Goal: Task Accomplishment & Management: Complete application form

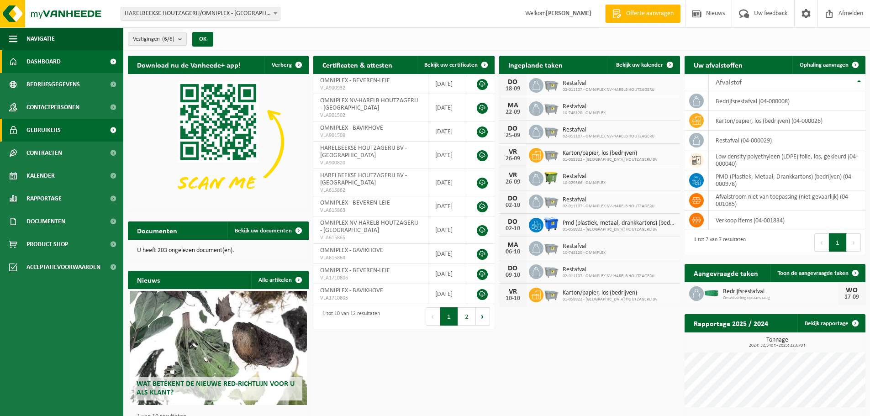
click at [49, 126] on span "Gebruikers" at bounding box center [43, 130] width 34 height 23
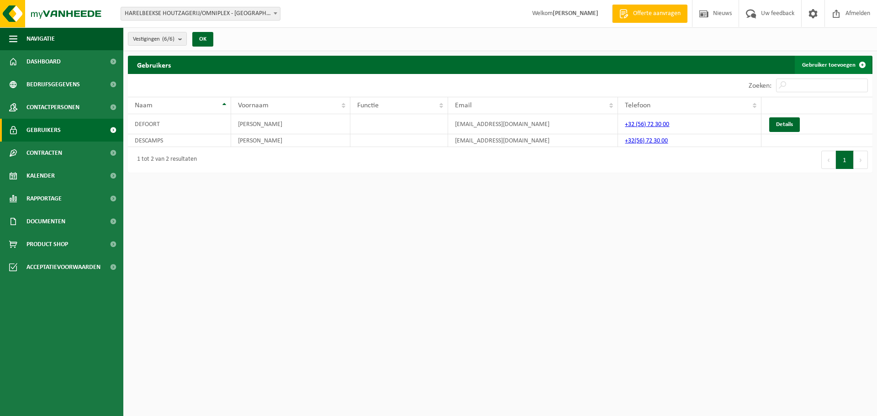
click at [834, 62] on link "Gebruiker toevoegen" at bounding box center [832, 65] width 77 height 18
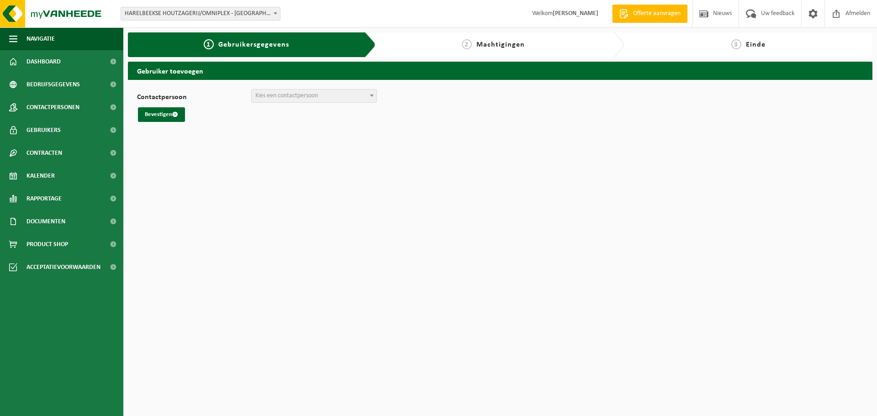
click at [373, 94] on span at bounding box center [371, 95] width 9 height 12
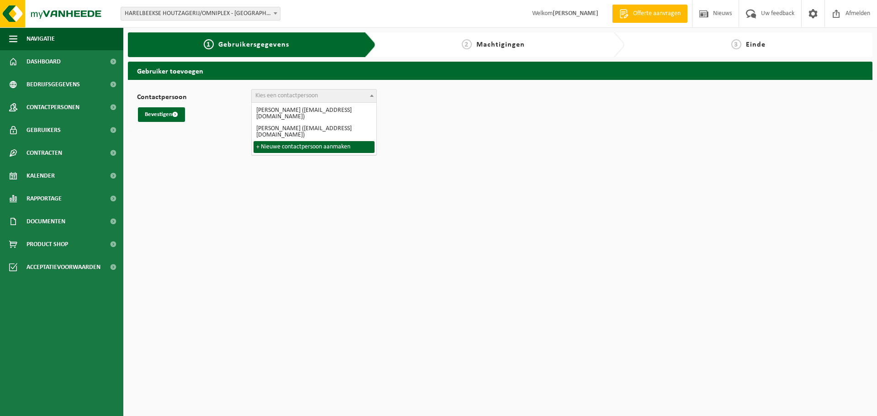
select select "0"
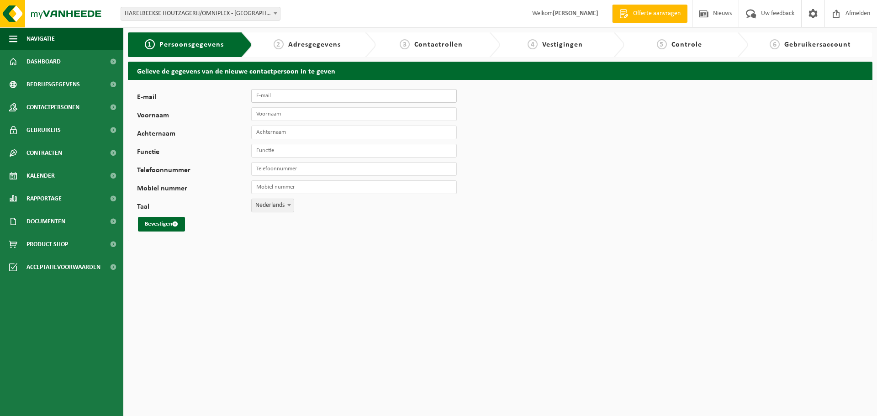
click at [287, 96] on input "E-mail" at bounding box center [353, 96] width 205 height 14
type input "productie@omniplex.be"
type input "Mujo"
type input "Kadic"
type input "Productie verantwoordelijke"
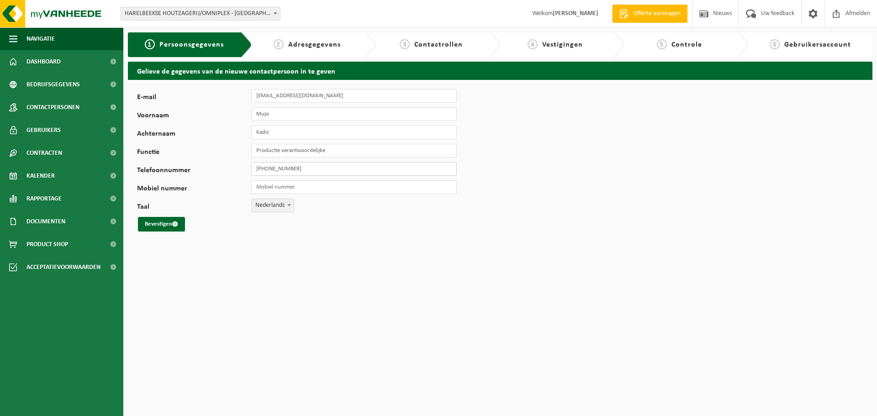
type input "+32 56 72 30 00"
click at [170, 226] on button "Bevestigen" at bounding box center [161, 224] width 47 height 15
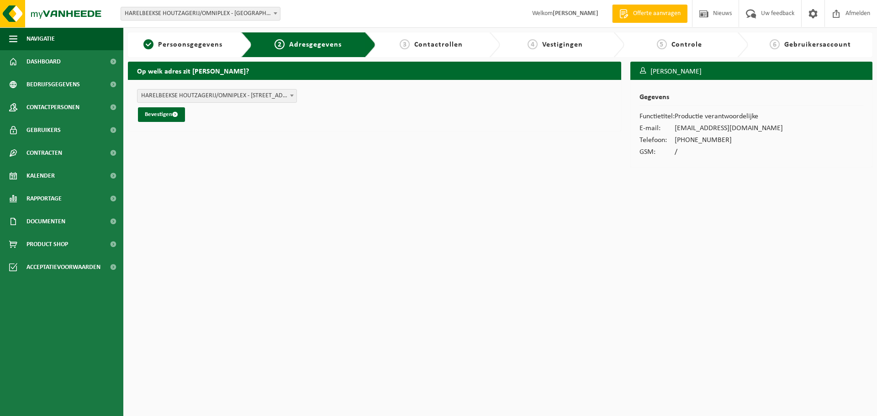
click at [284, 97] on span "HARELBEEKSE HOUTZAGERIJ/OMNIPLEX - GENTSESTEENWEG 184 , 8530 HARELBEKE BE (10-7…" at bounding box center [216, 95] width 159 height 13
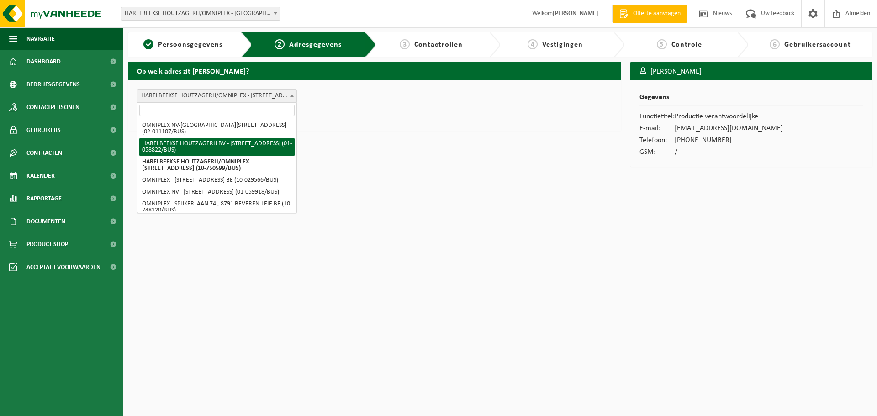
select select "19810"
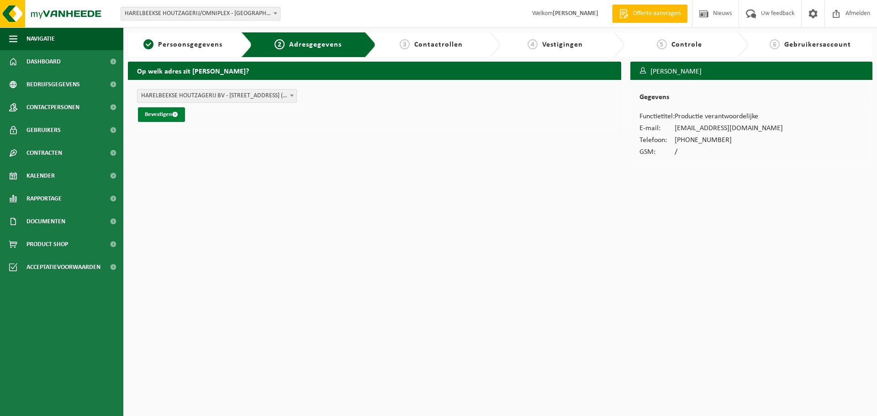
click at [175, 116] on span "submit" at bounding box center [175, 114] width 6 height 6
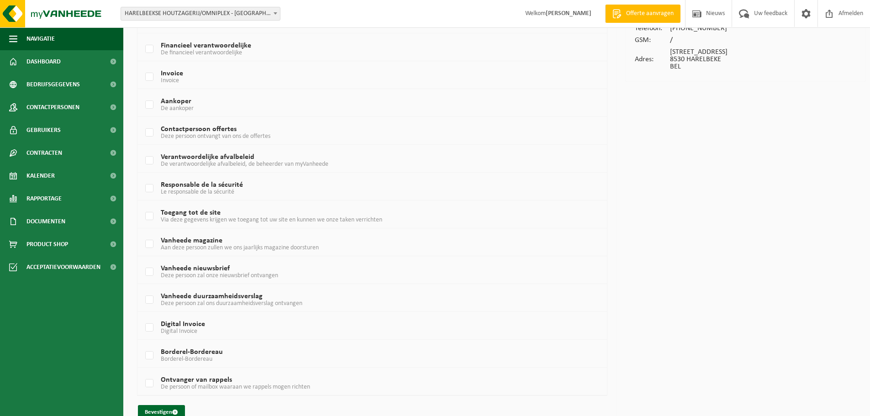
scroll to position [129, 0]
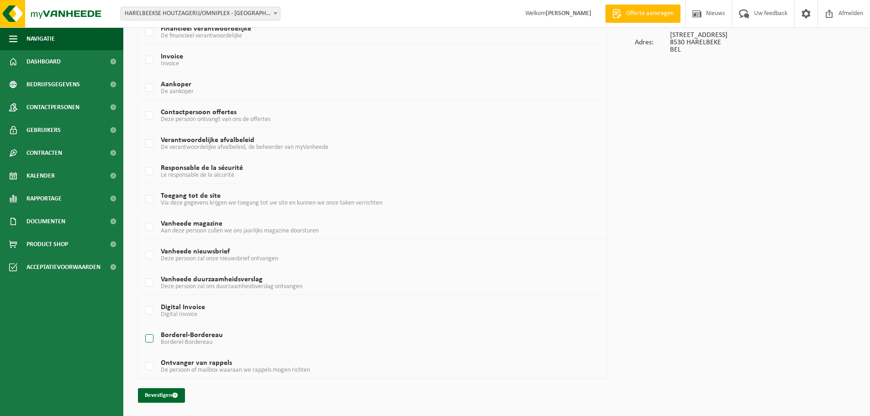
click at [144, 340] on label "Borderel-Bordereau Borderel-Bordereau" at bounding box center [352, 339] width 418 height 14
click at [142, 327] on input "Borderel-Bordereau Borderel-Bordereau" at bounding box center [142, 327] width 0 height 0
checkbox input "true"
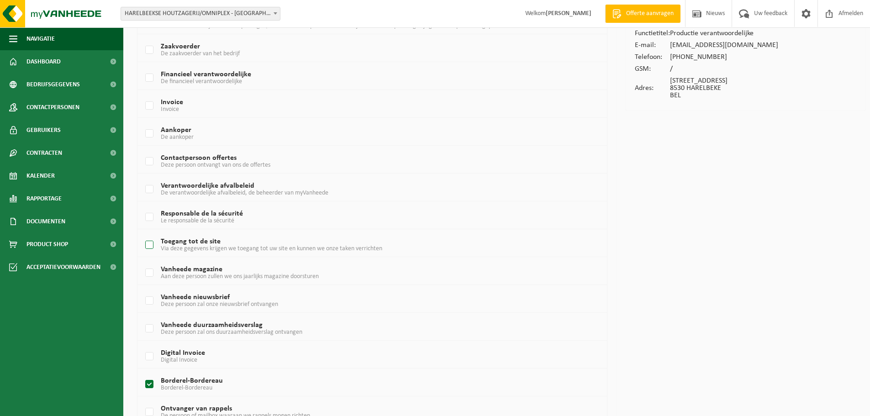
click at [186, 247] on span "Via deze gegevens krijgen we toegang tot uw site en kunnen we onze taken verric…" at bounding box center [271, 248] width 221 height 7
click at [142, 234] on input "Toegang tot de site Via deze gegevens krijgen we toegang tot uw site en kunnen …" at bounding box center [142, 233] width 0 height 0
checkbox input "true"
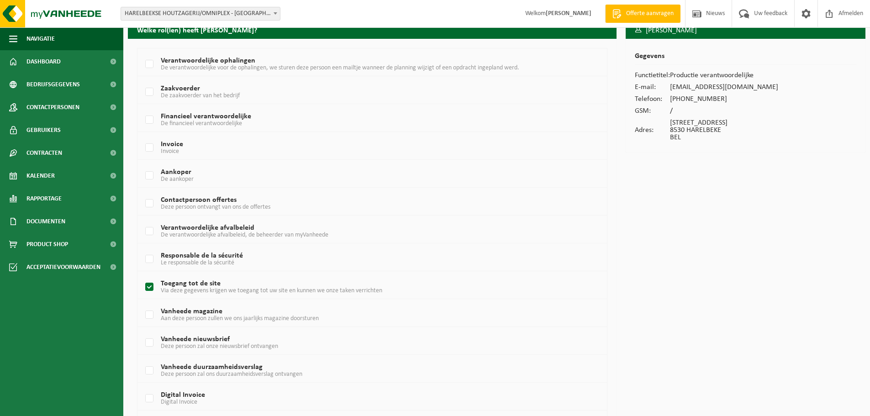
scroll to position [129, 0]
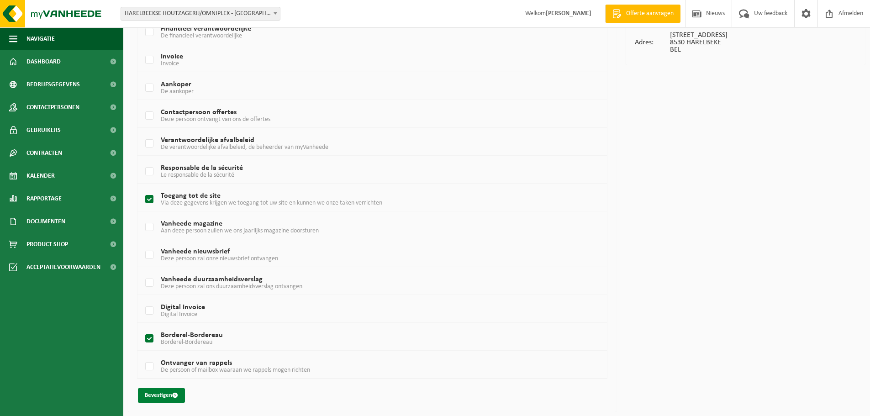
click at [156, 400] on button "Bevestigen" at bounding box center [161, 395] width 47 height 15
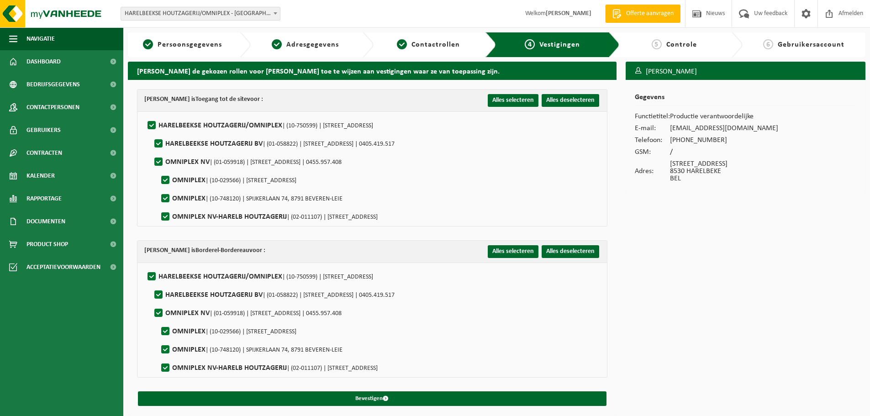
click at [163, 199] on label"] "OMNIPLEX | (10-748120) | SPIJKERLAAN 74, 8791 BEVEREN-LEIE" at bounding box center [250, 199] width 183 height 14
click at [158, 187] on input "OMNIPLEX | (10-748120) | SPIJKERLAAN 74, 8791 BEVEREN-LEIE" at bounding box center [158, 187] width 0 height 0
checkbox input "false"
click at [166, 179] on label"] "OMNIPLEX | (10-029566) | HOOGSTRAAT 56, 8531 BAVIKHOVE" at bounding box center [227, 181] width 137 height 14
click at [158, 169] on input "OMNIPLEX | (10-029566) | HOOGSTRAAT 56, 8531 BAVIKHOVE" at bounding box center [158, 168] width 0 height 0
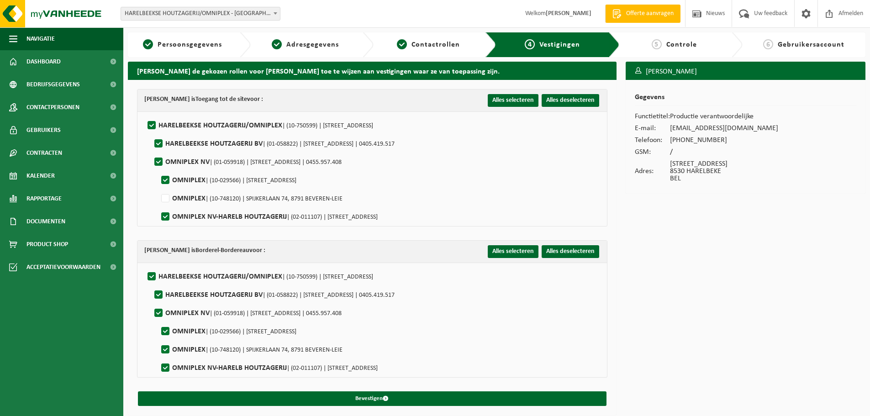
checkbox input "false"
click at [166, 348] on label"] "OMNIPLEX | (10-748120) | SPIJKERLAAN 74, 8791 BEVEREN-LEIE" at bounding box center [250, 350] width 183 height 14
click at [158, 338] on input "OMNIPLEX | (10-748120) | SPIJKERLAAN 74, 8791 BEVEREN-LEIE" at bounding box center [158, 338] width 0 height 0
checkbox input "false"
click at [165, 329] on label"] "OMNIPLEX | (10-029566) | HOOGSTRAAT 56, 8531 BAVIKHOVE" at bounding box center [227, 332] width 137 height 14
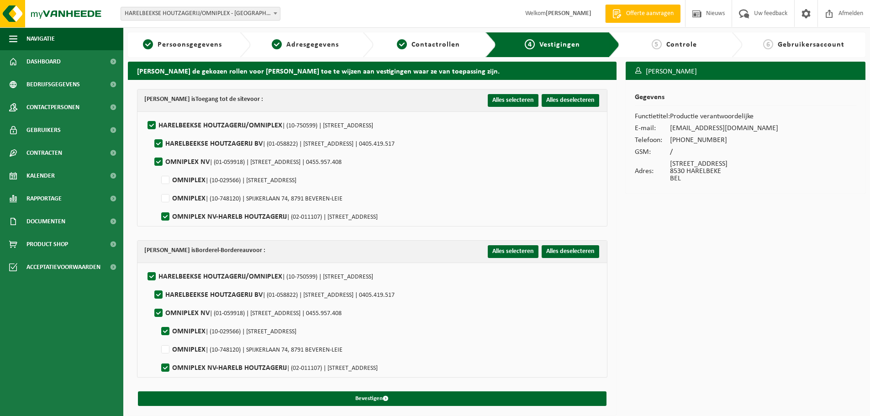
click at [158, 320] on input "OMNIPLEX | (10-029566) | HOOGSTRAAT 56, 8531 BAVIKHOVE" at bounding box center [158, 320] width 0 height 0
checkbox input "false"
click at [159, 313] on label"] "OMNIPLEX NV | (01-059918) | OUDE KEERBERGSEBAAN 8, 2820 RIJMENAM | 0455.957.408" at bounding box center [246, 313] width 189 height 14
click at [151, 302] on input "OMNIPLEX NV | (01-059918) | OUDE KEERBERGSEBAAN 8, 2820 RIJMENAM | 0455.957.408" at bounding box center [151, 301] width 0 height 0
checkbox input "false"
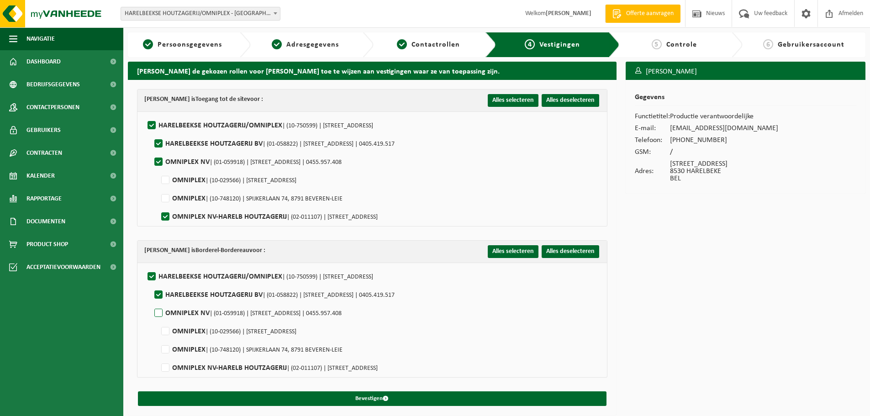
checkbox input "false"
click at [159, 160] on label"] "OMNIPLEX NV | (01-059918) | OUDE KEERBERGSEBAAN 8, 2820 RIJMENAM | 0455.957.408" at bounding box center [246, 162] width 189 height 14
click at [151, 151] on input "OMNIPLEX NV | (01-059918) | OUDE KEERBERGSEBAAN 8, 2820 RIJMENAM | 0455.957.408" at bounding box center [151, 150] width 0 height 0
checkbox input "false"
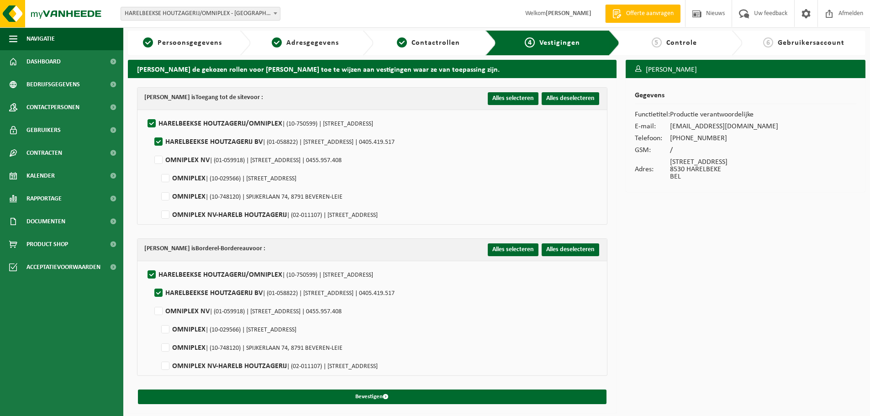
scroll to position [2, 0]
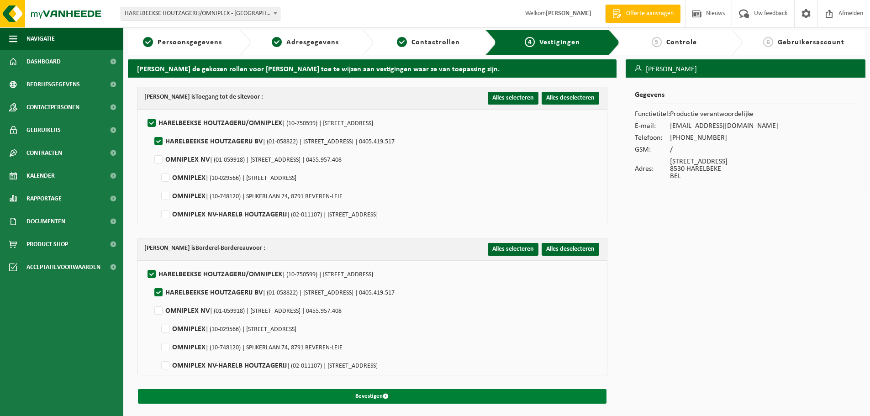
click at [352, 398] on button "Bevestigen" at bounding box center [372, 396] width 468 height 15
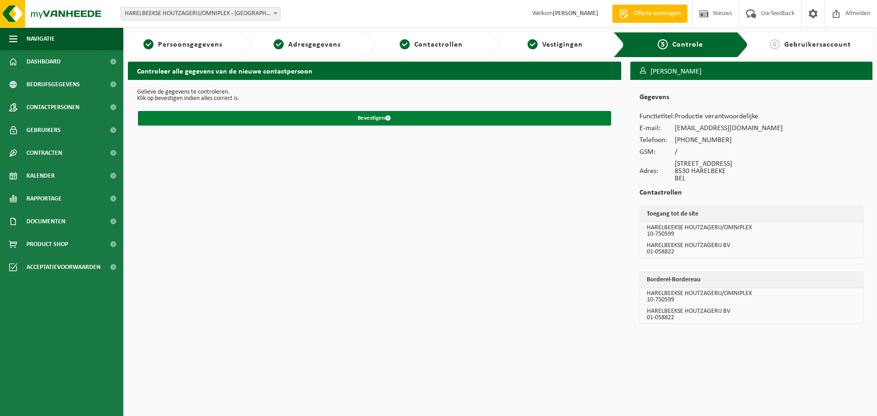
click at [377, 116] on button "Bevestigen" at bounding box center [374, 118] width 473 height 15
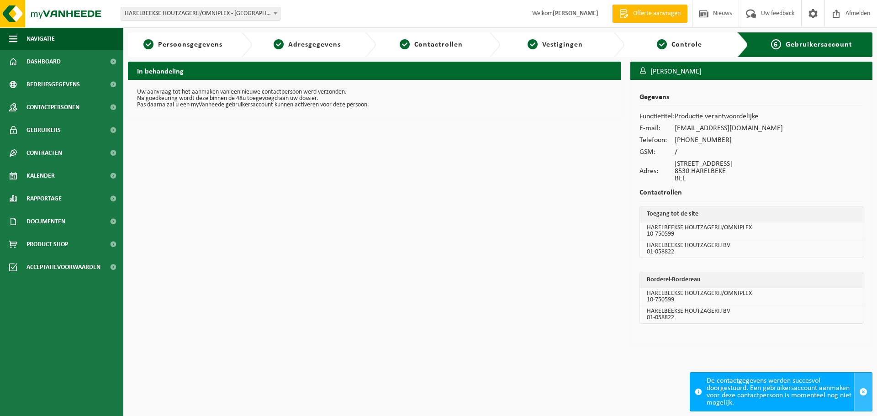
click at [862, 391] on span "button" at bounding box center [863, 392] width 8 height 8
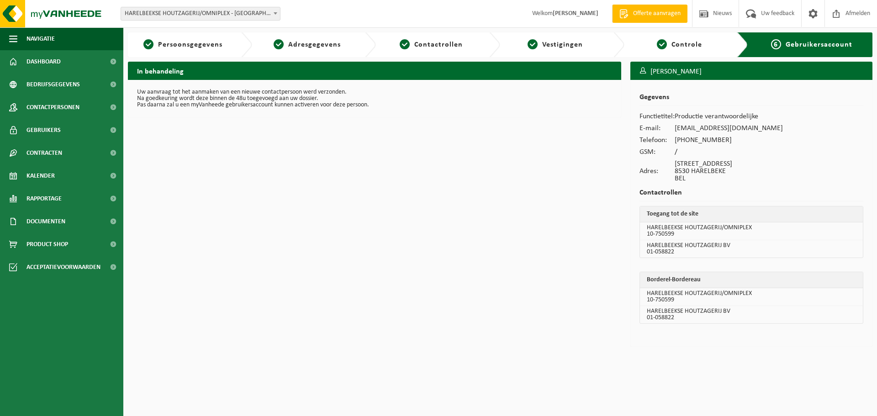
click at [414, 17] on div "Vestiging: HARELBEEKSE HOUTZAGERIJ/OMNIPLEX - HARELBEKE HARELBEEKSE HOUTZAGERIJ…" at bounding box center [438, 14] width 877 height 28
click at [85, 103] on link "Contactpersonen" at bounding box center [61, 107] width 123 height 23
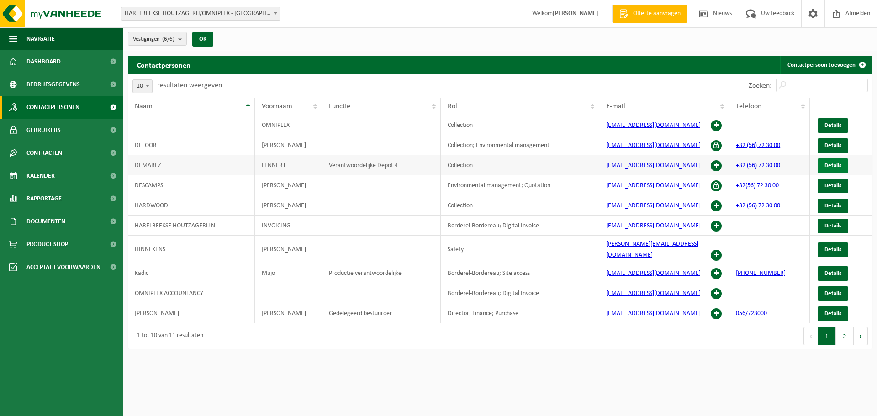
click at [842, 169] on link "Details" at bounding box center [832, 165] width 31 height 15
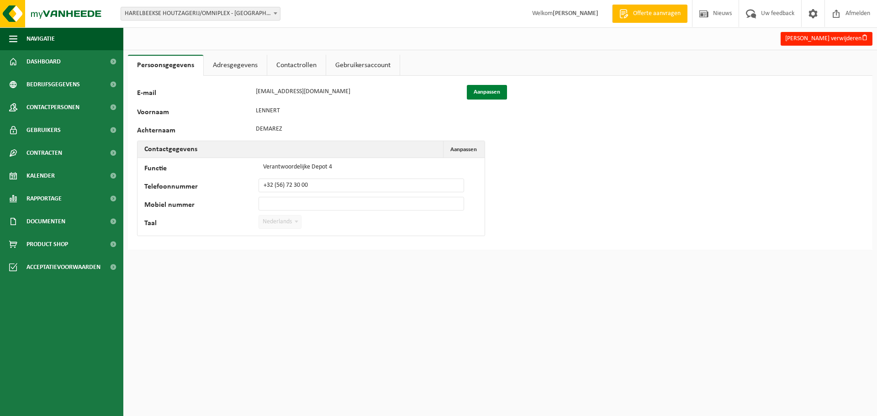
click at [491, 91] on button "Aanpassen" at bounding box center [487, 92] width 40 height 15
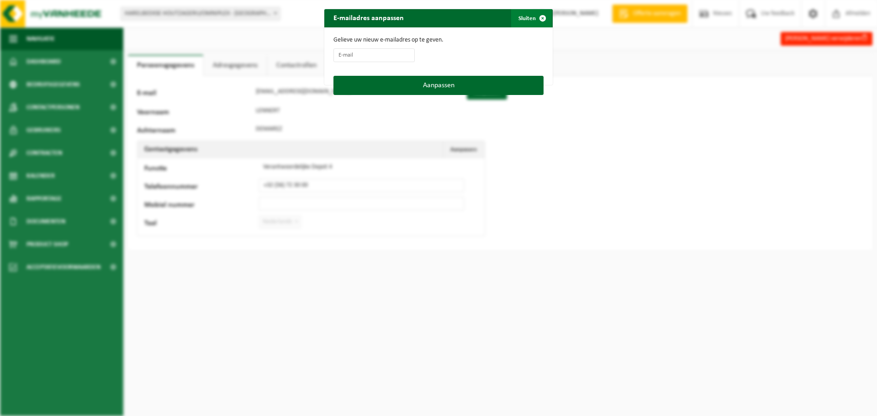
click at [536, 16] on span "button" at bounding box center [542, 18] width 18 height 18
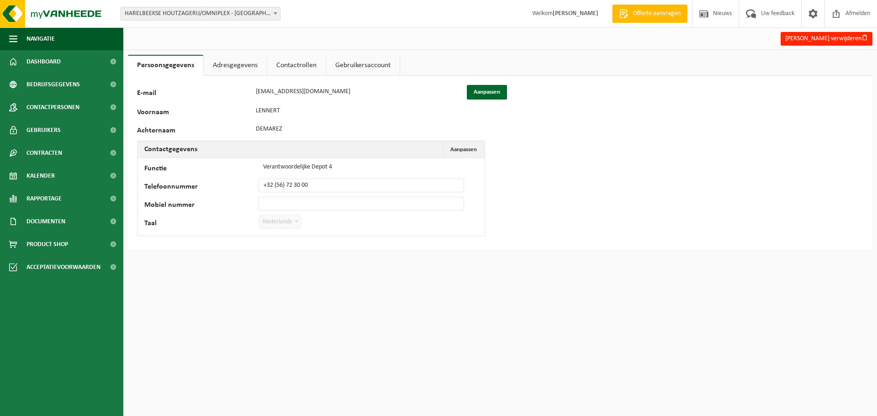
click at [236, 61] on link "Adresgegevens" at bounding box center [235, 65] width 63 height 21
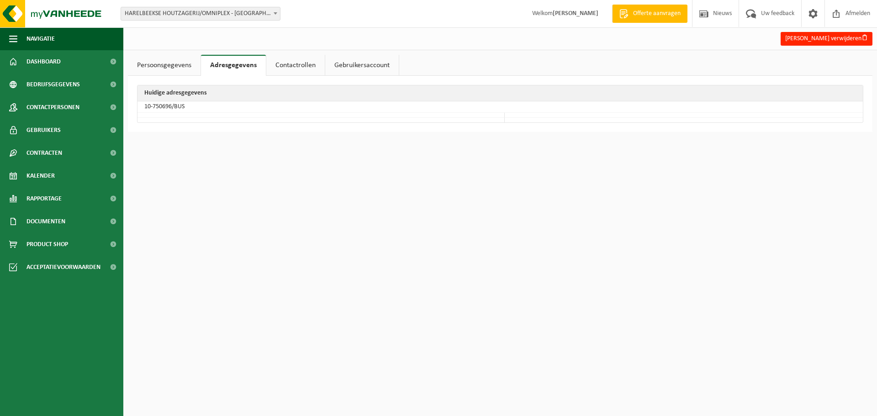
click at [288, 64] on link "Contactrollen" at bounding box center [295, 65] width 58 height 21
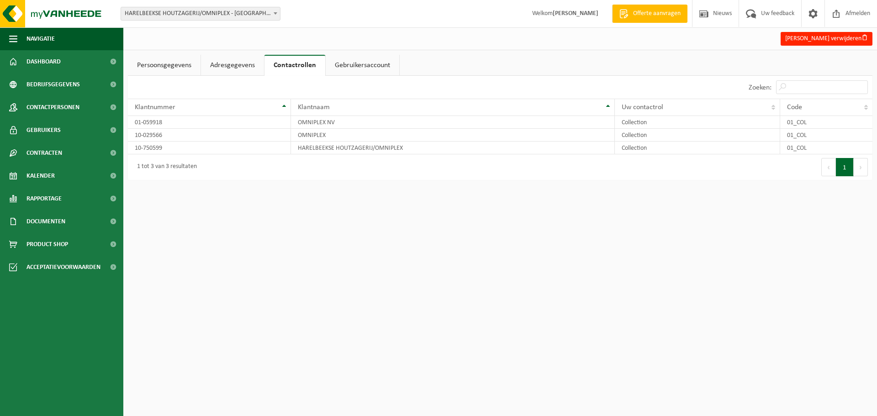
click at [255, 64] on link "Adresgegevens" at bounding box center [232, 65] width 63 height 21
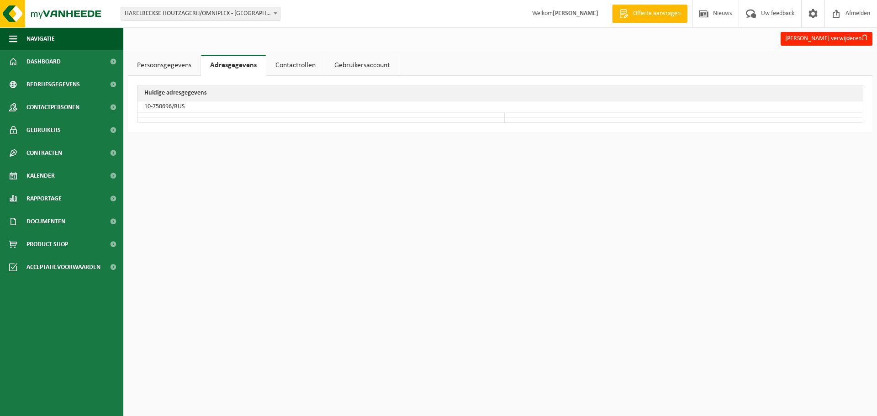
click at [184, 64] on link "Persoonsgegevens" at bounding box center [164, 65] width 73 height 21
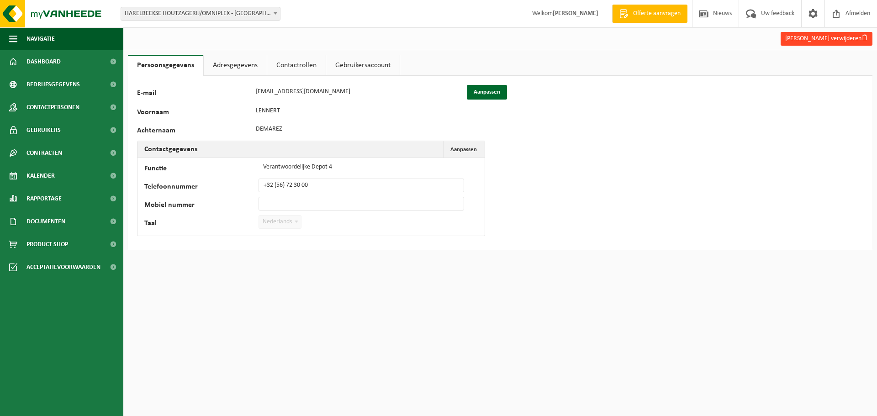
click at [789, 37] on button "Lennert Demarez verwijderen" at bounding box center [826, 39] width 92 height 14
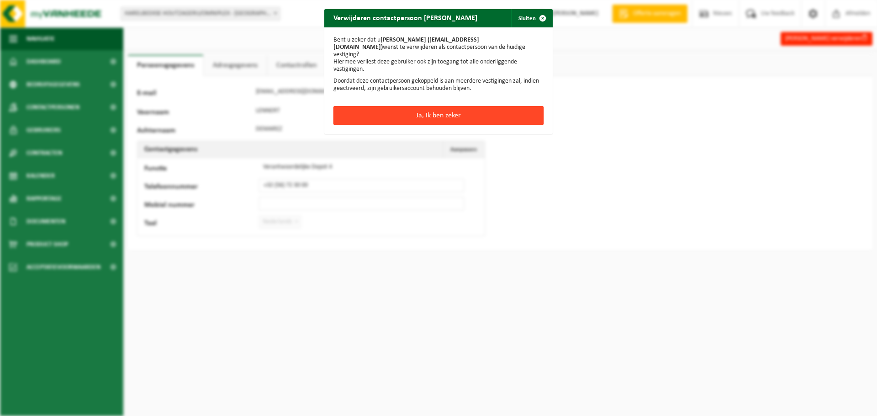
click at [475, 110] on button "Ja, ik ben zeker" at bounding box center [438, 115] width 210 height 19
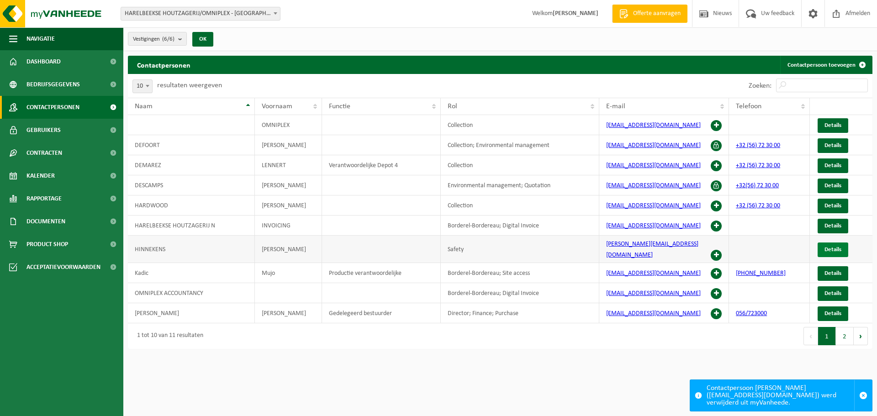
click at [837, 247] on span "Details" at bounding box center [832, 250] width 17 height 6
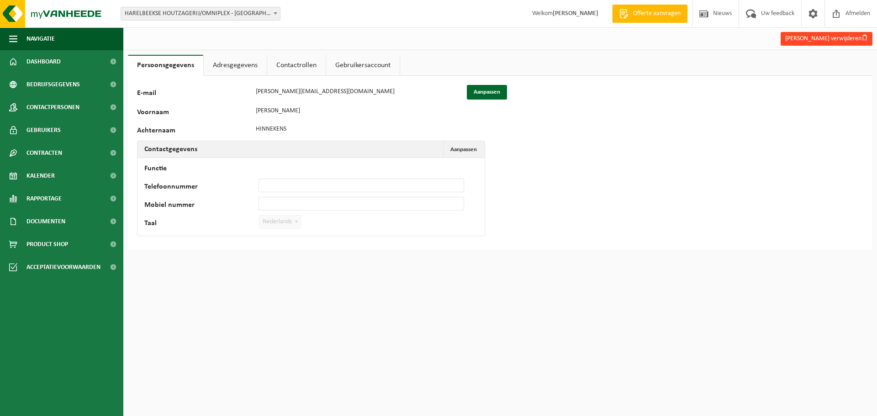
click at [829, 40] on button "[PERSON_NAME] verwijderen" at bounding box center [826, 39] width 92 height 14
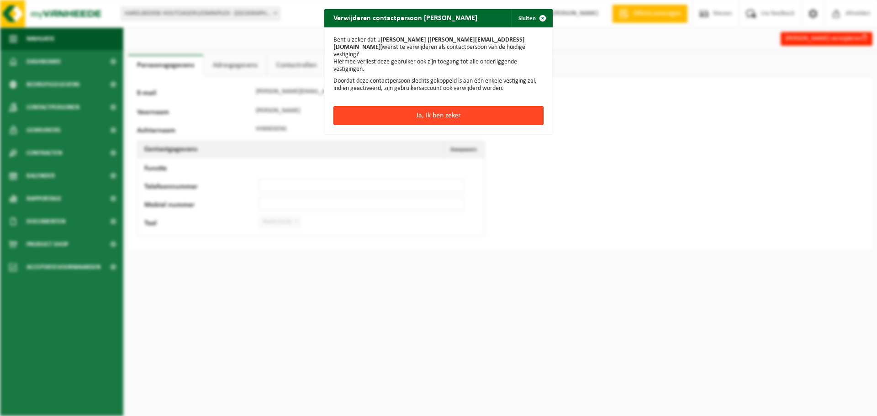
click at [434, 108] on button "Ja, ik ben zeker" at bounding box center [438, 115] width 210 height 19
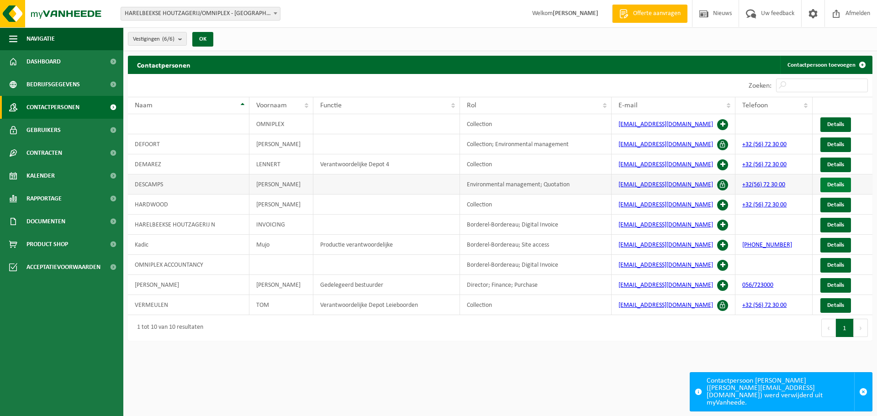
click at [831, 183] on span "Details" at bounding box center [835, 185] width 17 height 6
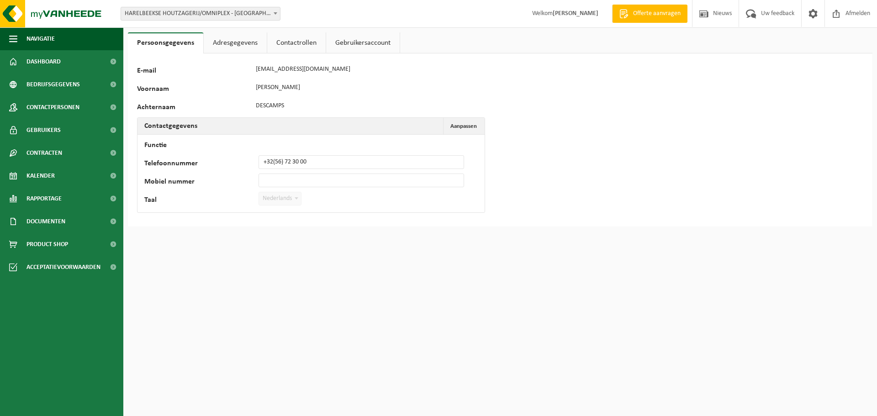
click at [235, 40] on link "Adresgegevens" at bounding box center [235, 42] width 63 height 21
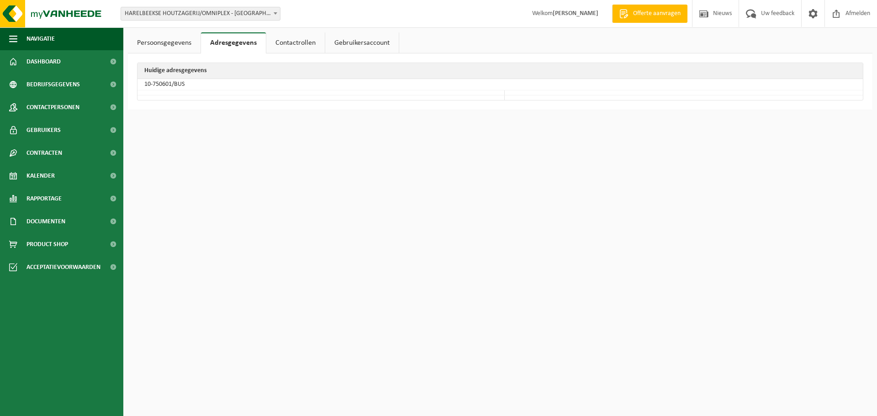
click at [281, 39] on link "Contactrollen" at bounding box center [295, 42] width 58 height 21
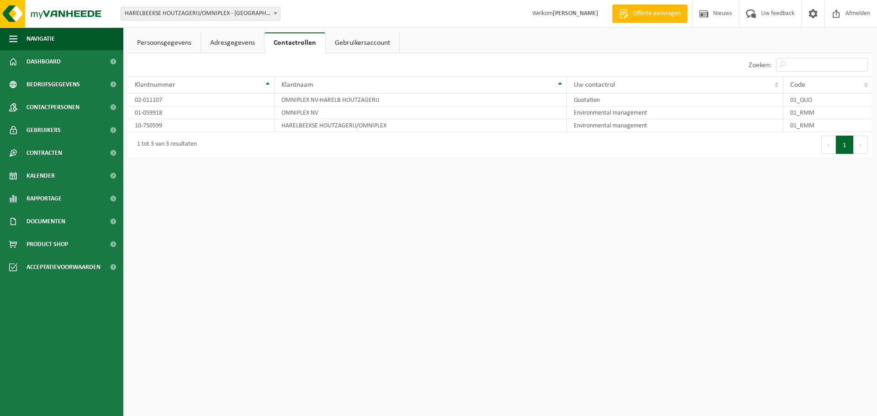
click at [363, 42] on link "Gebruikersaccount" at bounding box center [363, 42] width 74 height 21
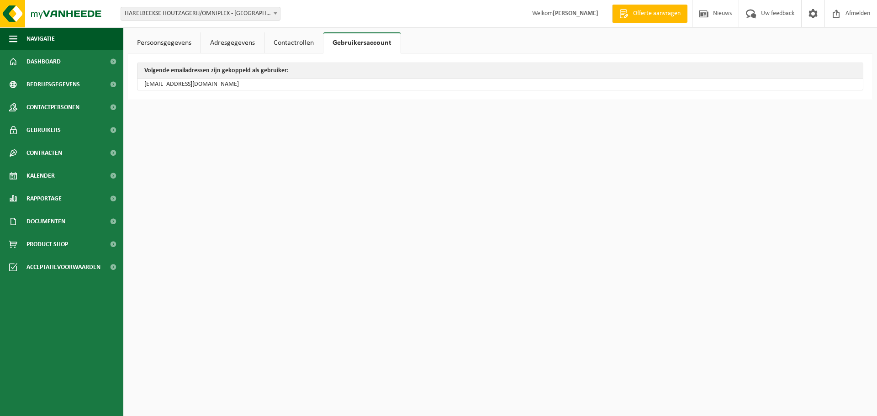
click at [298, 42] on link "Contactrollen" at bounding box center [293, 42] width 58 height 21
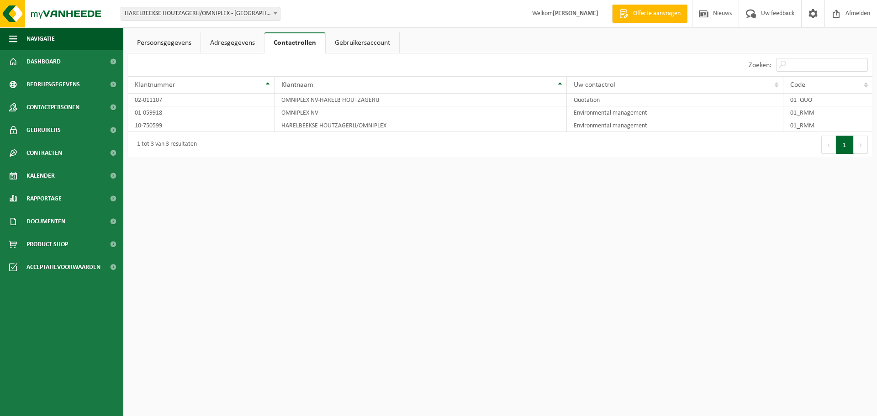
click at [189, 42] on link "Persoonsgegevens" at bounding box center [164, 42] width 73 height 21
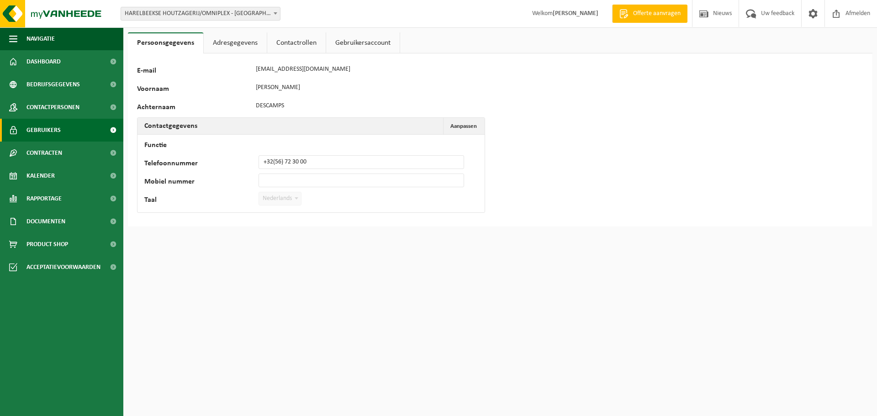
click at [60, 125] on link "Gebruikers" at bounding box center [61, 130] width 123 height 23
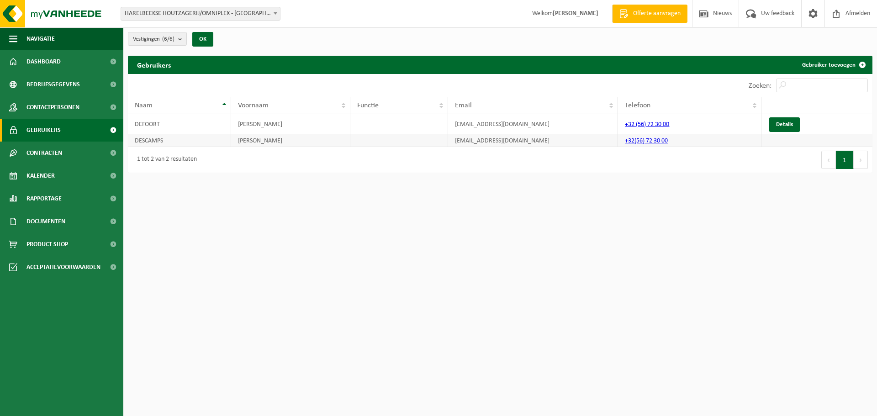
click at [518, 141] on td "pepijn@omniplex.be" at bounding box center [533, 140] width 170 height 13
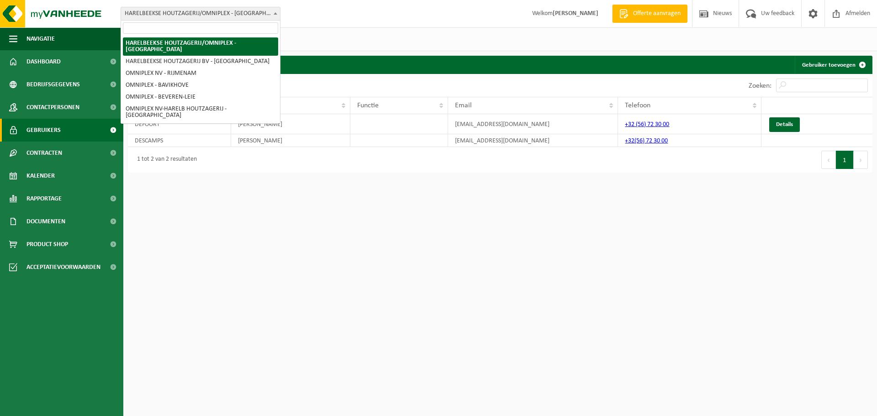
click at [276, 11] on span at bounding box center [275, 13] width 9 height 12
click at [275, 11] on span at bounding box center [275, 13] width 9 height 12
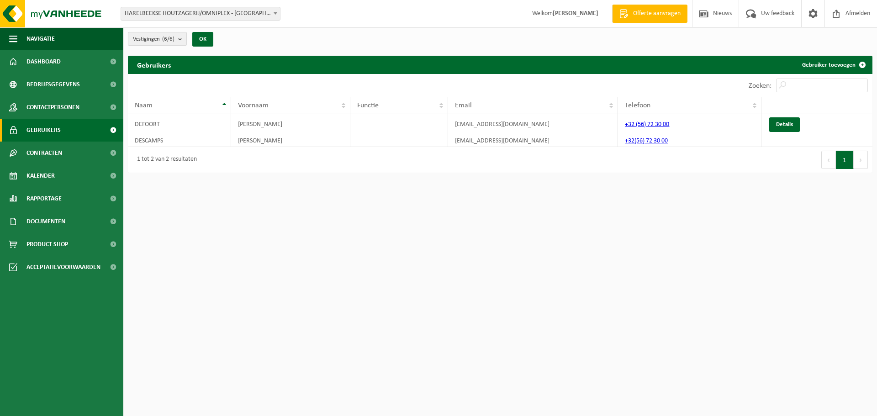
click at [183, 37] on b "submit" at bounding box center [182, 38] width 8 height 13
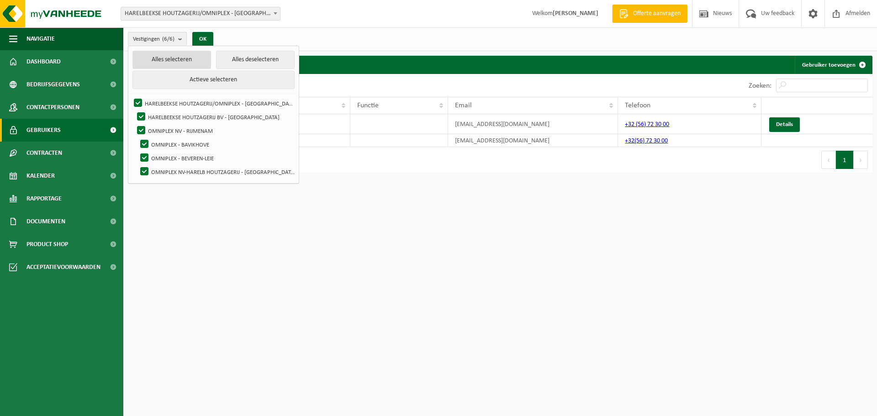
click at [183, 59] on button "Alles selecteren" at bounding box center [171, 60] width 79 height 18
click at [205, 40] on button "OK" at bounding box center [202, 39] width 21 height 15
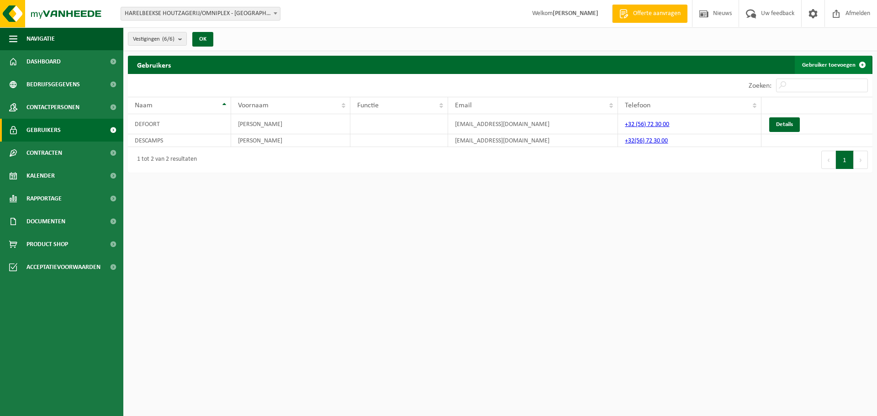
click at [833, 62] on link "Gebruiker toevoegen" at bounding box center [832, 65] width 77 height 18
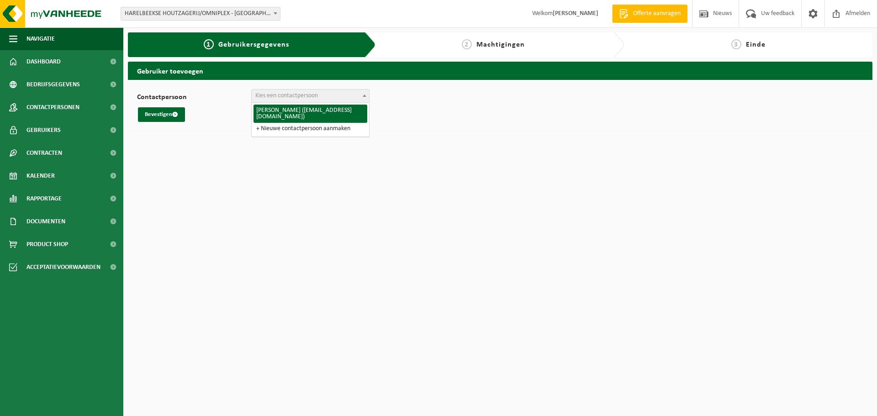
click at [270, 93] on span "Kies een contactpersoon" at bounding box center [286, 95] width 63 height 7
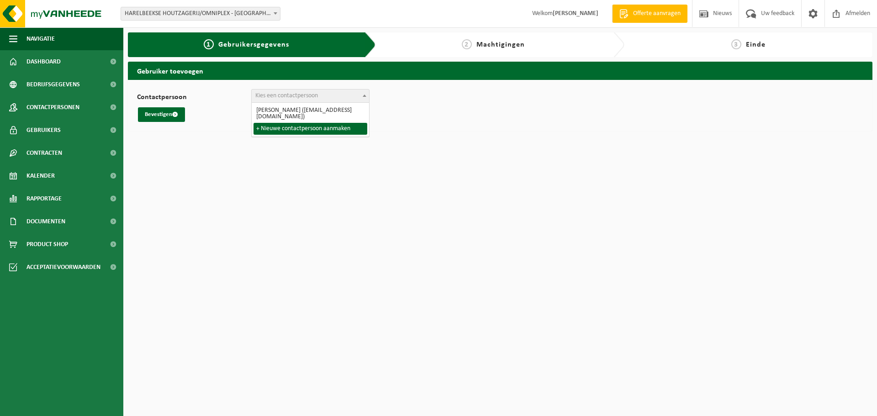
select select "0"
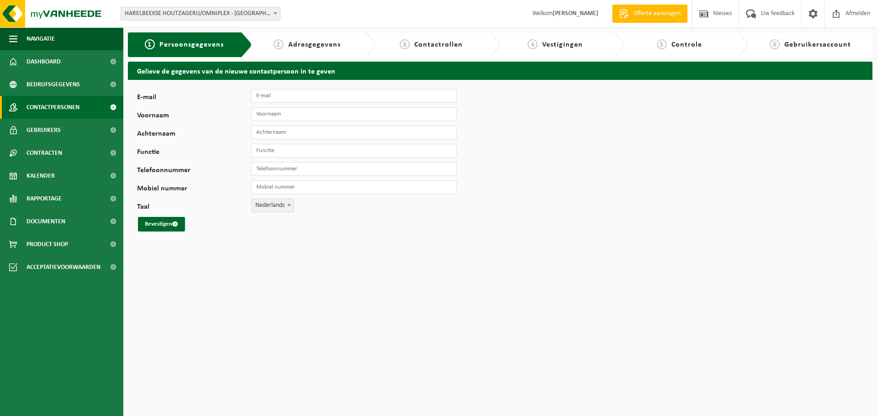
click at [69, 100] on span "Contactpersonen" at bounding box center [52, 107] width 53 height 23
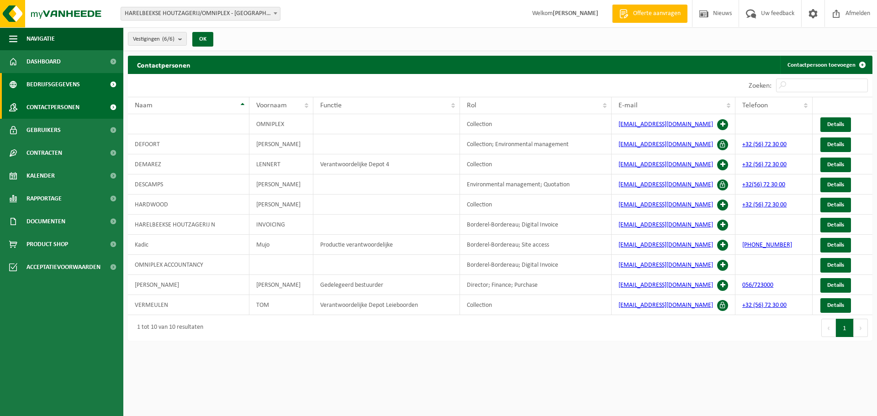
click at [66, 89] on span "Bedrijfsgegevens" at bounding box center [52, 84] width 53 height 23
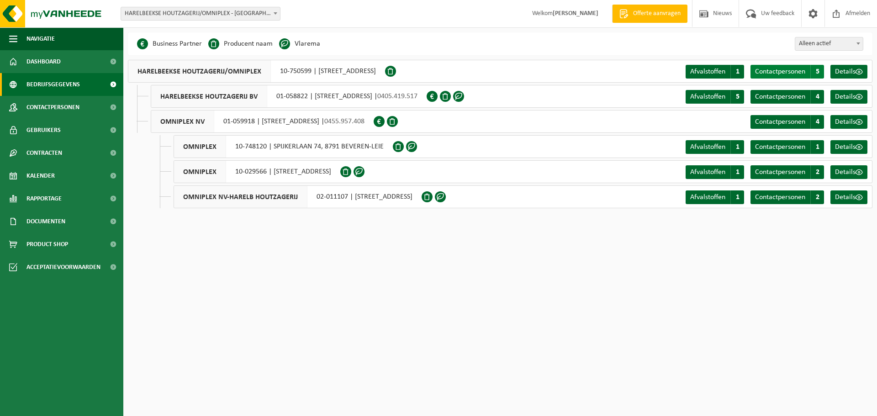
click at [788, 71] on span "Contactpersonen" at bounding box center [780, 71] width 50 height 7
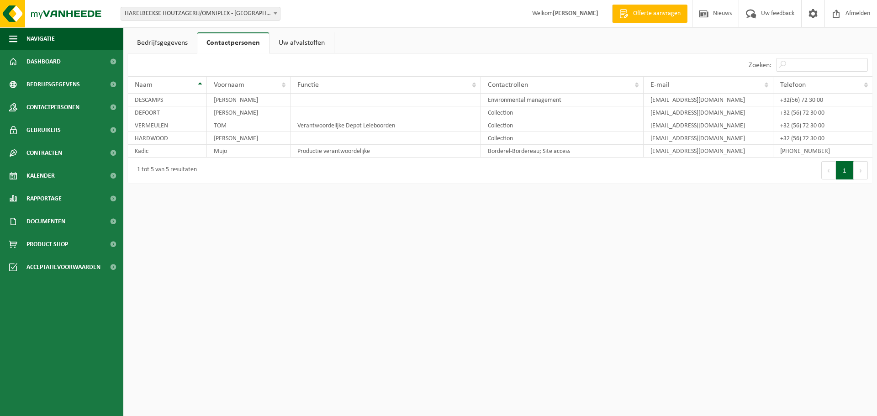
click at [174, 42] on link "Bedrijfsgegevens" at bounding box center [162, 42] width 69 height 21
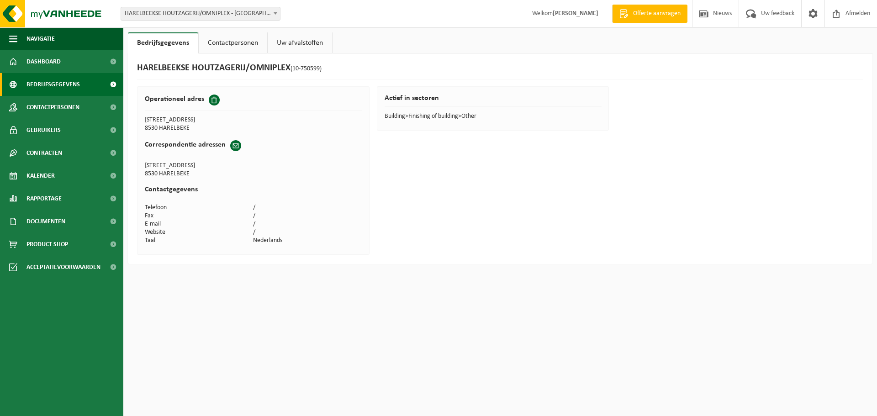
click at [52, 79] on span "Bedrijfsgegevens" at bounding box center [52, 84] width 53 height 23
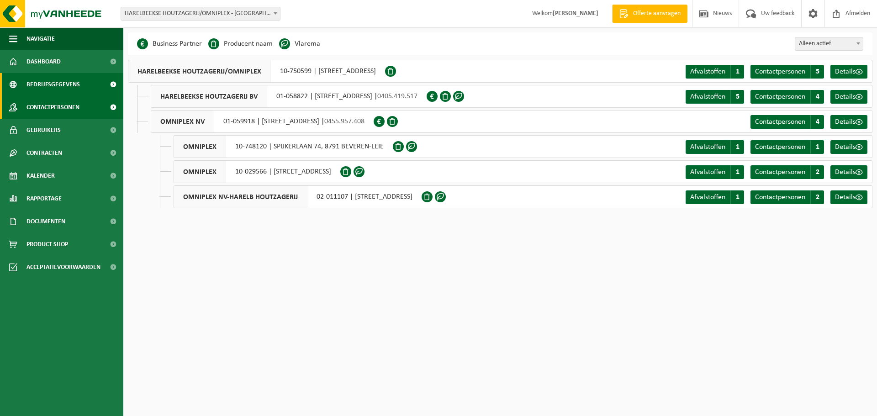
click at [51, 114] on span "Contactpersonen" at bounding box center [52, 107] width 53 height 23
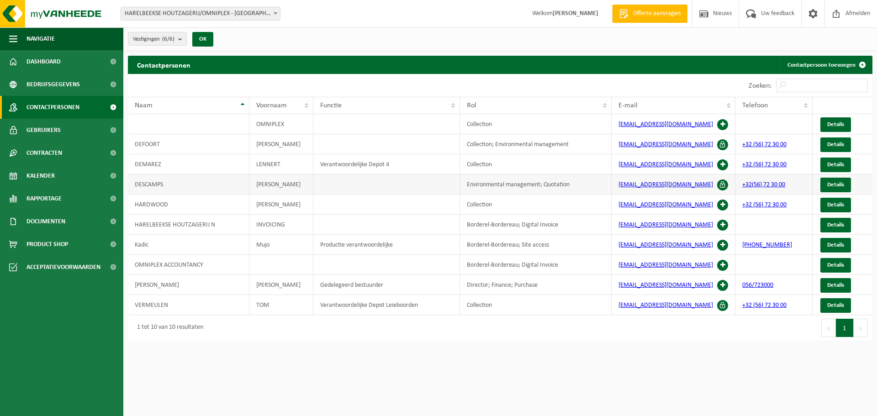
click at [183, 186] on td "DESCAMPS" at bounding box center [188, 184] width 121 height 20
click at [512, 184] on td "Environmental management; Quotation" at bounding box center [536, 184] width 152 height 20
click at [722, 245] on span at bounding box center [722, 245] width 11 height 11
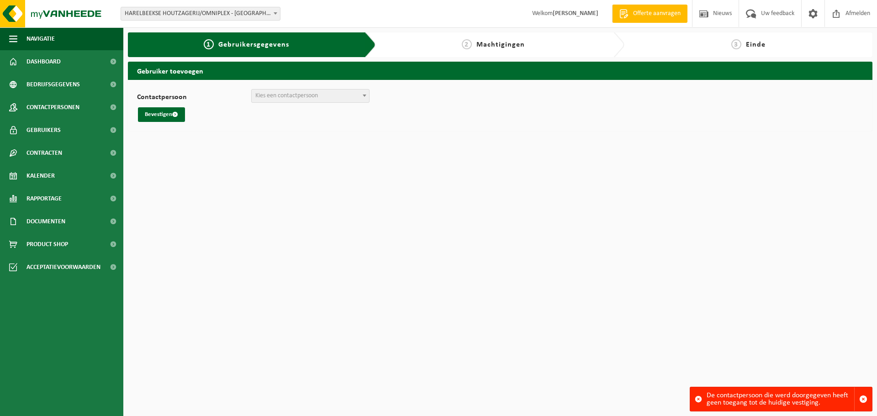
click at [311, 105] on div "Contactpersoon [PERSON_NAME] ([EMAIL_ADDRESS][DOMAIN_NAME]) + Nieuwe contactper…" at bounding box center [500, 105] width 726 height 33
click at [307, 90] on span "Kies een contactpersoon" at bounding box center [310, 95] width 117 height 13
click at [313, 98] on span "Kies een contactpersoon" at bounding box center [286, 95] width 63 height 7
click at [460, 42] on div "2 Machtigingen" at bounding box center [492, 44] width 225 height 11
click at [862, 399] on span "button" at bounding box center [863, 399] width 8 height 8
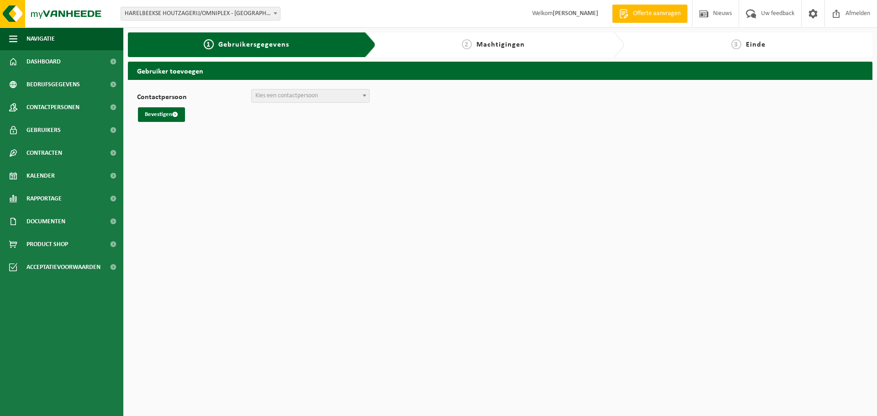
click at [269, 16] on span "HARELBEEKSE HOUTZAGERIJ/OMNIPLEX - [GEOGRAPHIC_DATA]" at bounding box center [200, 13] width 159 height 13
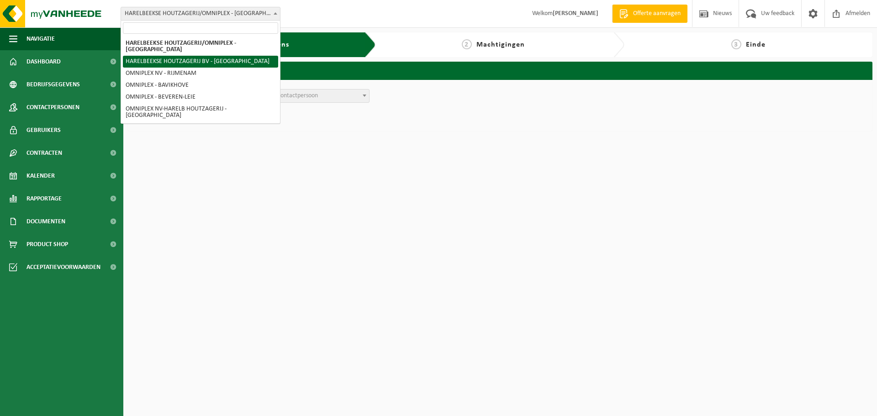
select select "6407"
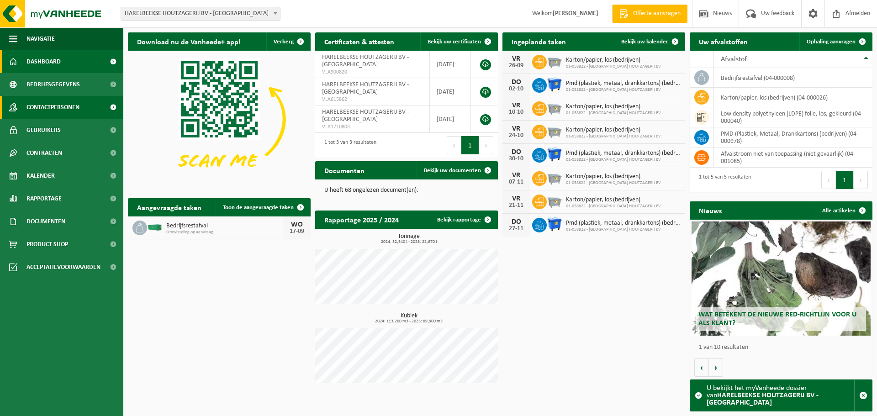
click at [44, 115] on span "Contactpersonen" at bounding box center [52, 107] width 53 height 23
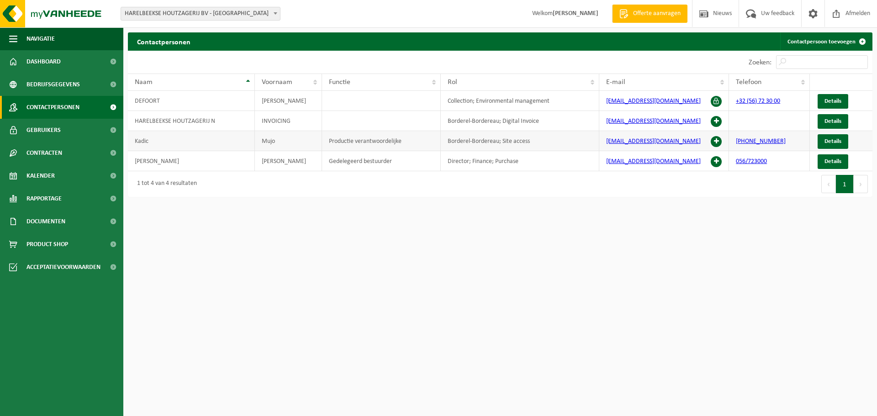
click at [713, 138] on span at bounding box center [715, 141] width 11 height 11
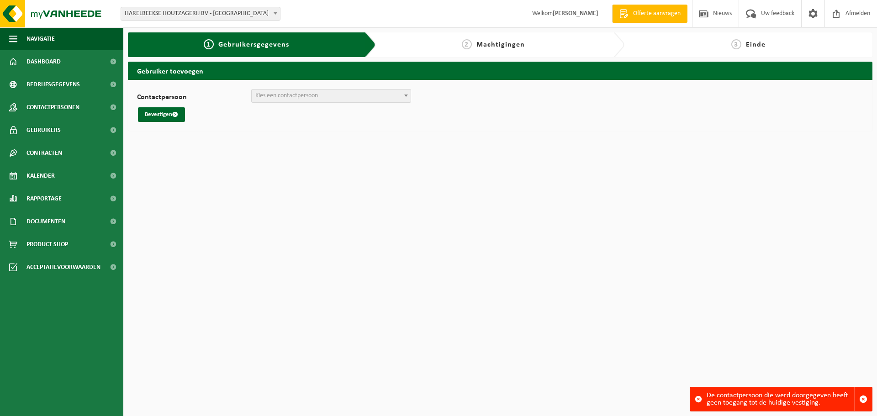
click at [400, 96] on span "Kies een contactpersoon" at bounding box center [331, 95] width 159 height 13
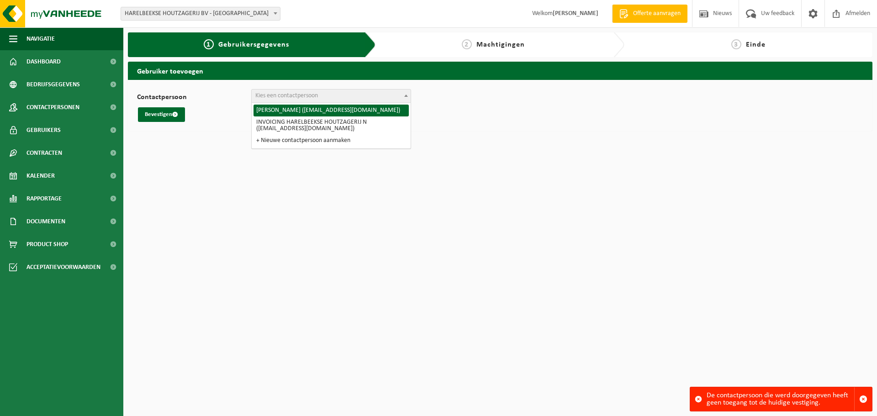
click at [169, 16] on span "HARELBEEKSE HOUTZAGERIJ BV - [GEOGRAPHIC_DATA]" at bounding box center [200, 13] width 159 height 13
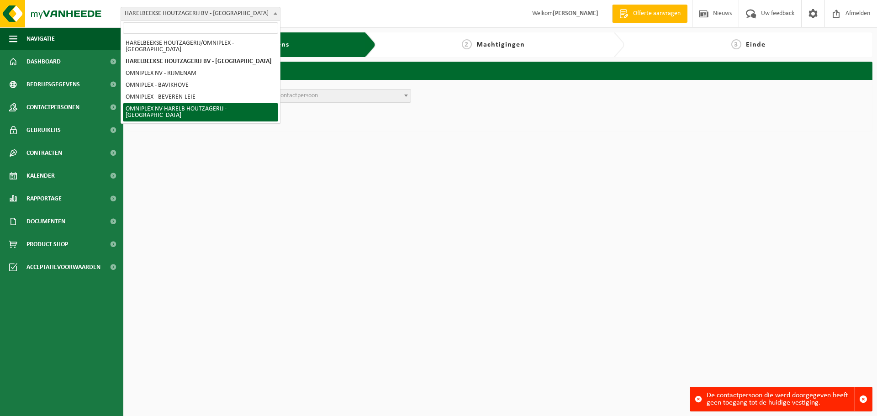
select select "6410"
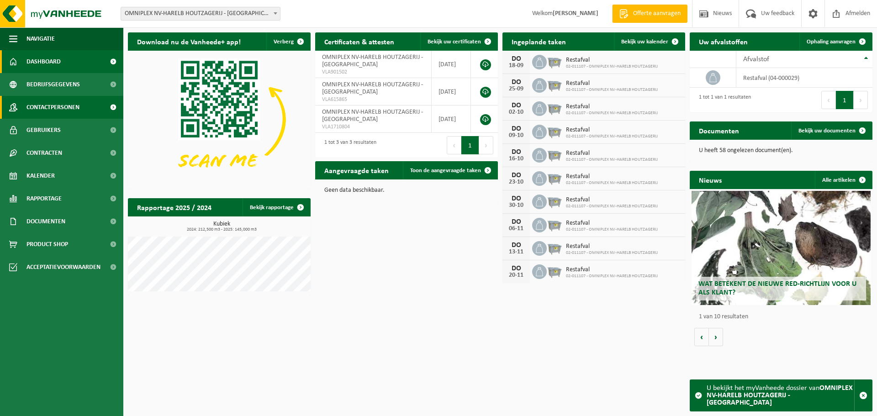
click at [68, 108] on span "Contactpersonen" at bounding box center [52, 107] width 53 height 23
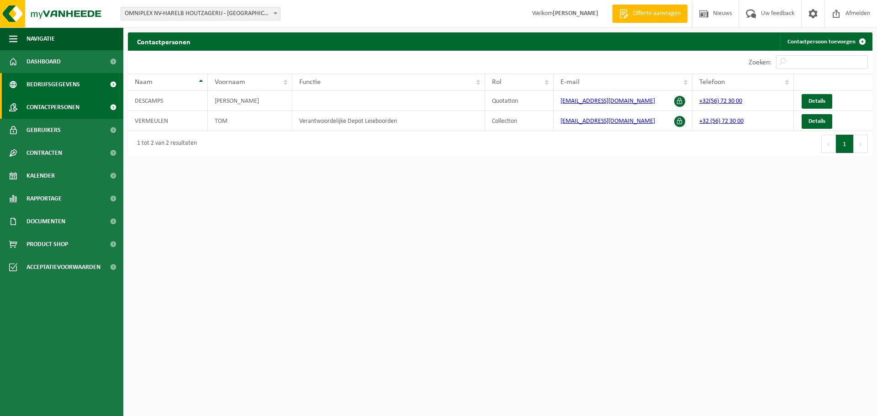
click at [70, 79] on span "Bedrijfsgegevens" at bounding box center [52, 84] width 53 height 23
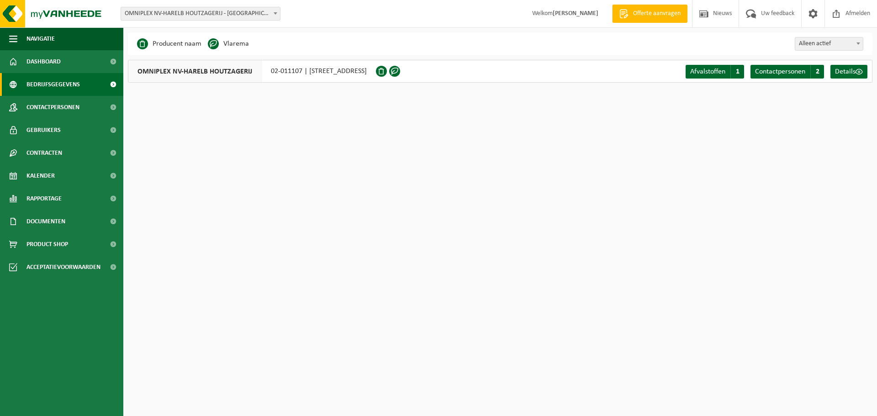
click at [202, 71] on span "OMNIPLEX NV-HARELB HOUTZAGERIJ" at bounding box center [194, 71] width 133 height 22
click at [217, 16] on span "OMNIPLEX NV-HARELB HOUTZAGERIJ - [GEOGRAPHIC_DATA]" at bounding box center [200, 13] width 159 height 13
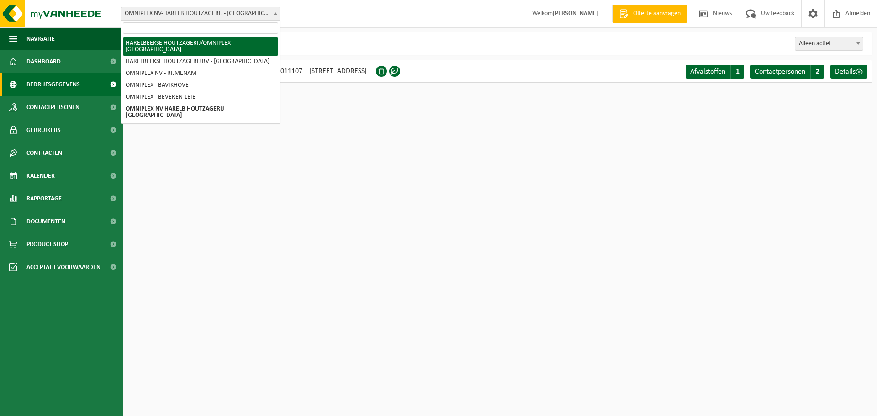
select select "6419"
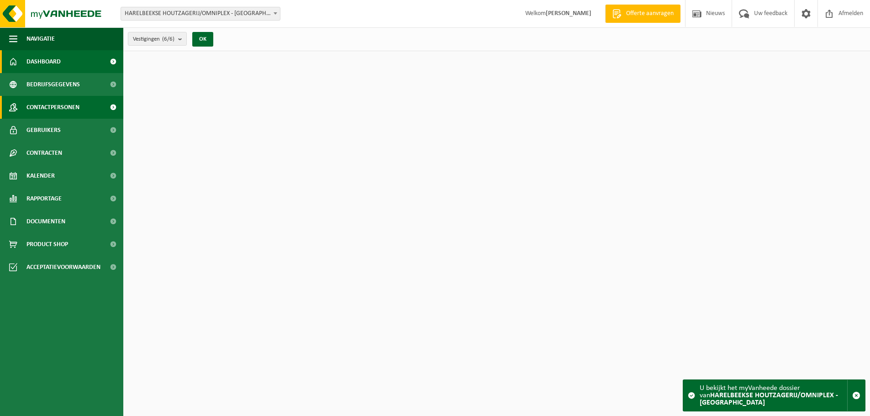
click at [70, 103] on span "Contactpersonen" at bounding box center [52, 107] width 53 height 23
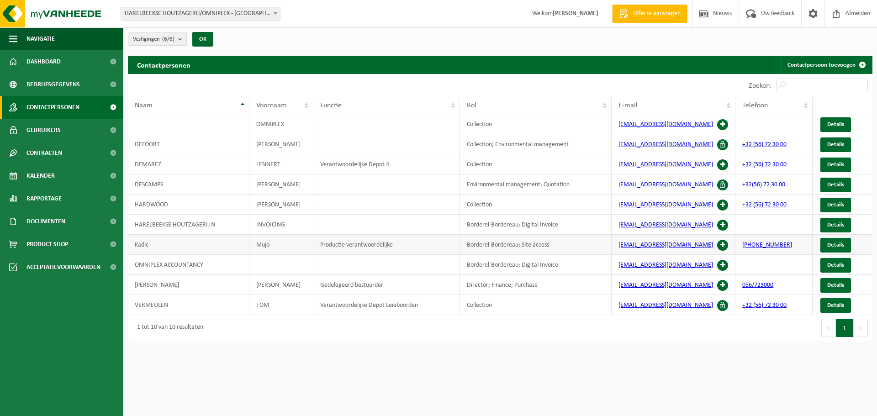
click at [721, 243] on span at bounding box center [722, 245] width 11 height 11
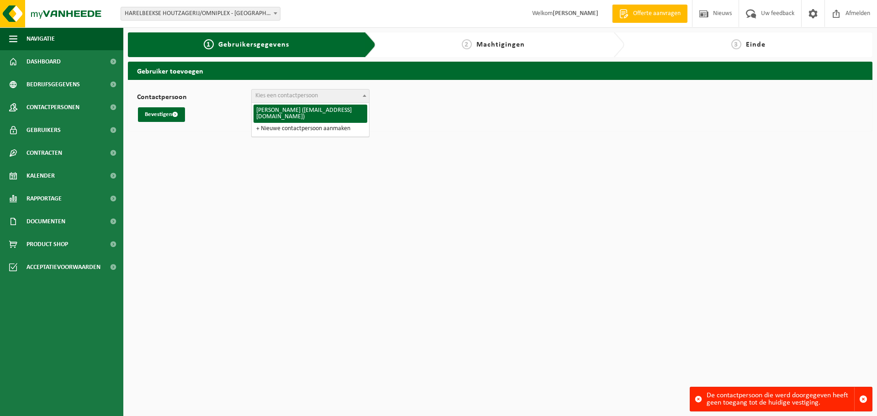
click at [323, 99] on span "Kies een contactpersoon" at bounding box center [310, 95] width 117 height 13
click at [321, 98] on span "Kies een contactpersoon" at bounding box center [310, 95] width 117 height 13
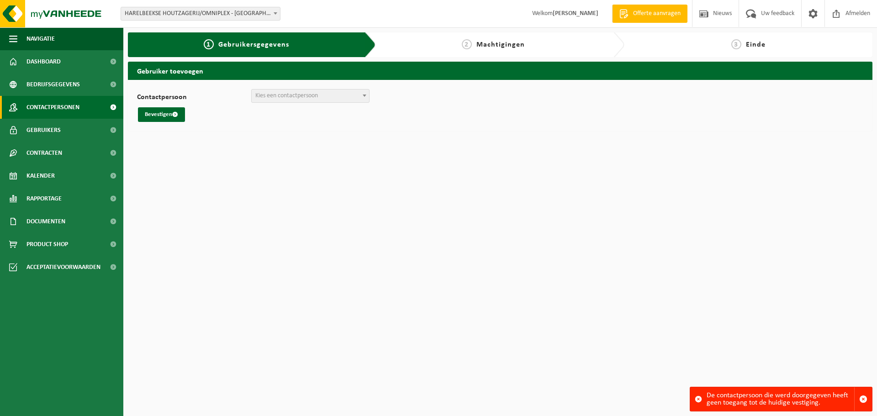
click at [63, 100] on span "Contactpersonen" at bounding box center [52, 107] width 53 height 23
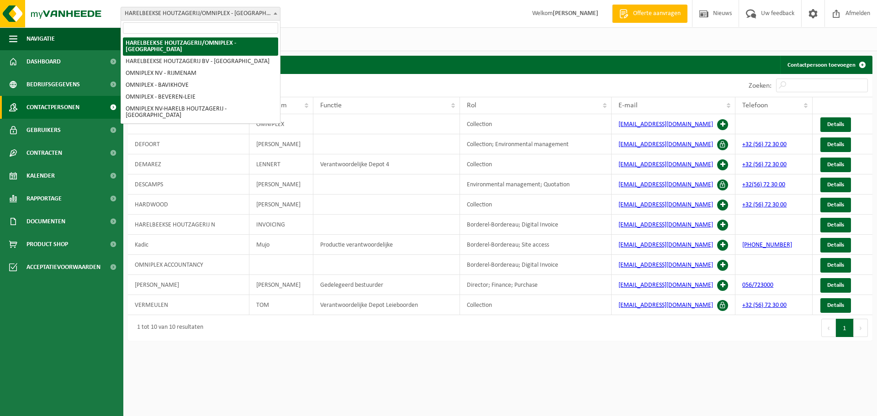
click at [237, 14] on span "HARELBEEKSE HOUTZAGERIJ/OMNIPLEX - [GEOGRAPHIC_DATA]" at bounding box center [200, 13] width 159 height 13
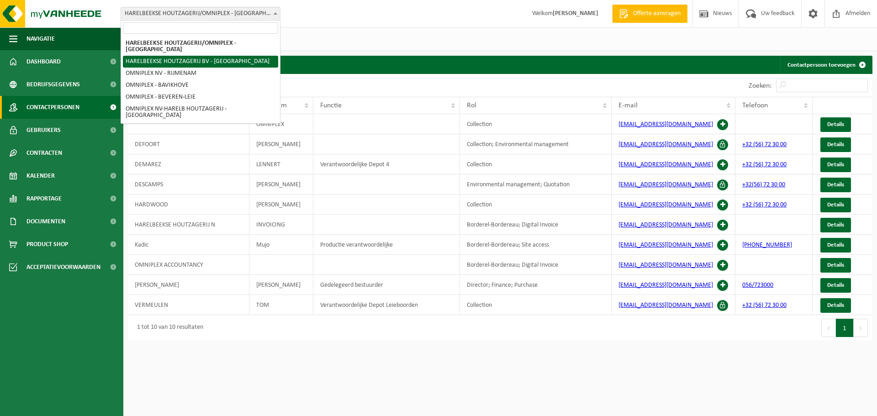
select select "6407"
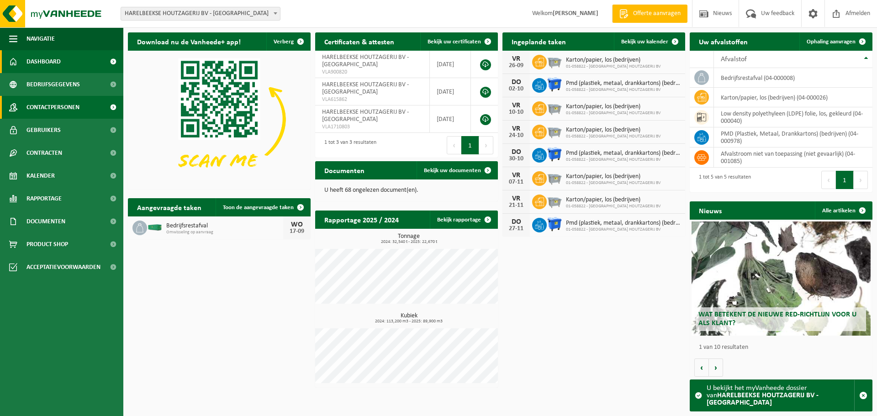
click at [60, 112] on span "Contactpersonen" at bounding box center [52, 107] width 53 height 23
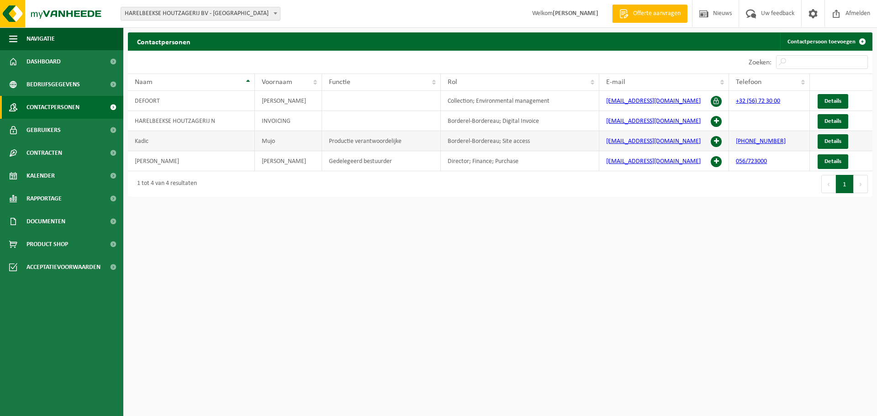
click at [179, 140] on td "Kadic" at bounding box center [191, 141] width 127 height 20
click at [841, 140] on link "Details" at bounding box center [832, 141] width 31 height 15
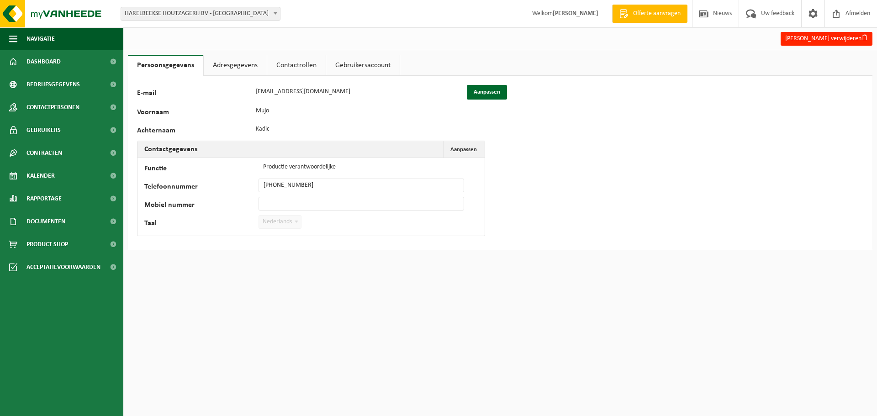
click at [241, 64] on link "Adresgegevens" at bounding box center [235, 65] width 63 height 21
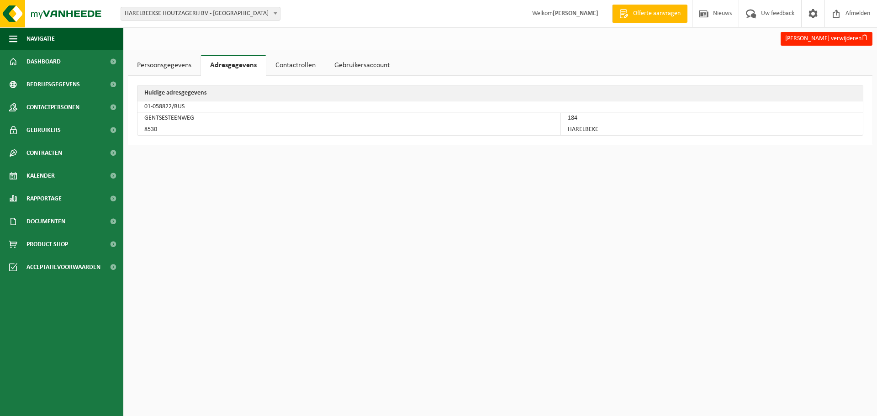
click at [305, 58] on link "Contactrollen" at bounding box center [295, 65] width 58 height 21
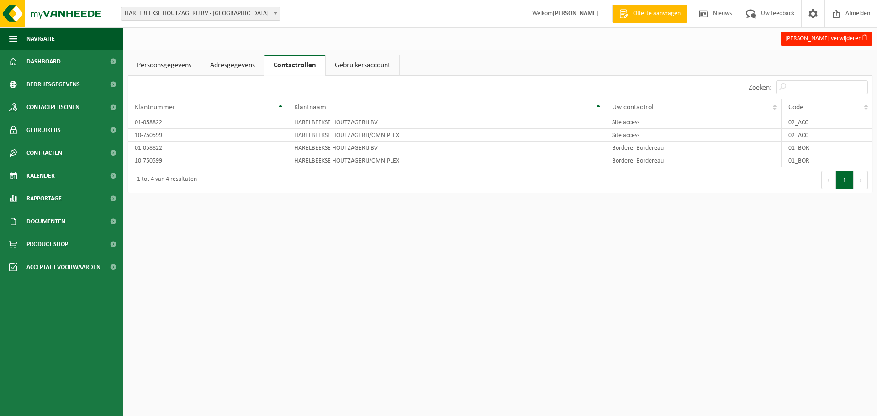
click at [352, 68] on link "Gebruikersaccount" at bounding box center [363, 65] width 74 height 21
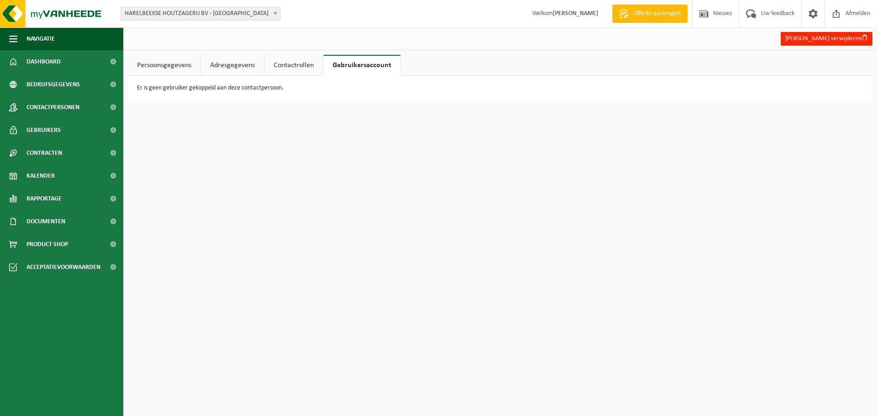
click at [186, 62] on link "Persoonsgegevens" at bounding box center [164, 65] width 73 height 21
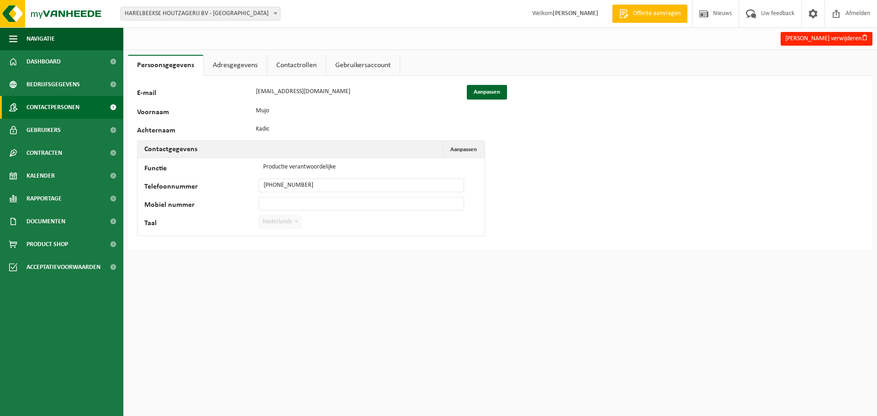
click at [62, 112] on span "Contactpersonen" at bounding box center [52, 107] width 53 height 23
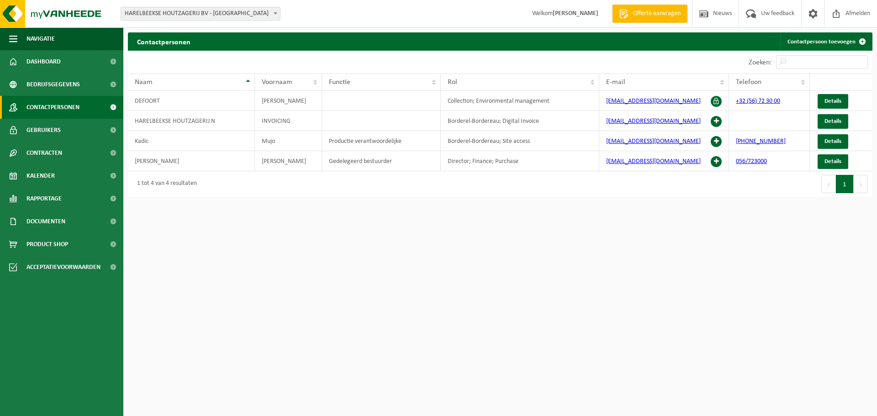
click at [59, 118] on span "Contactpersonen" at bounding box center [52, 107] width 53 height 23
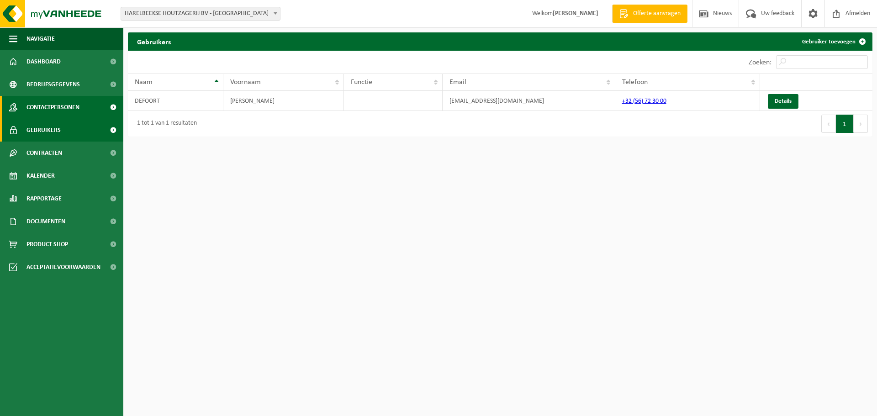
click at [52, 104] on span "Contactpersonen" at bounding box center [52, 107] width 53 height 23
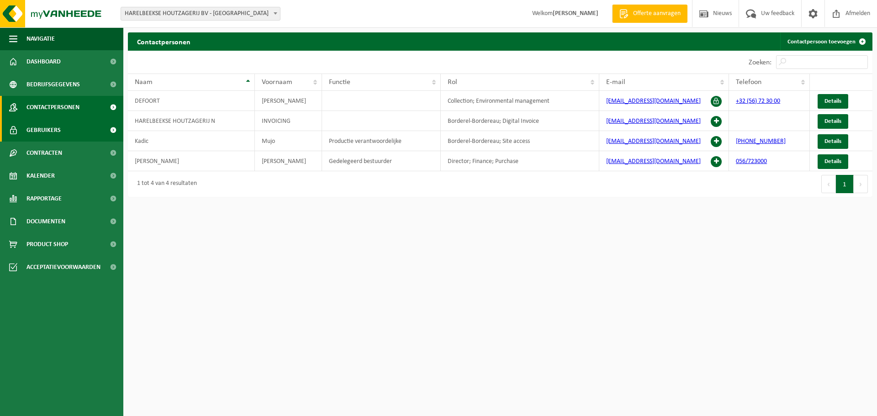
click at [49, 131] on span "Gebruikers" at bounding box center [43, 130] width 34 height 23
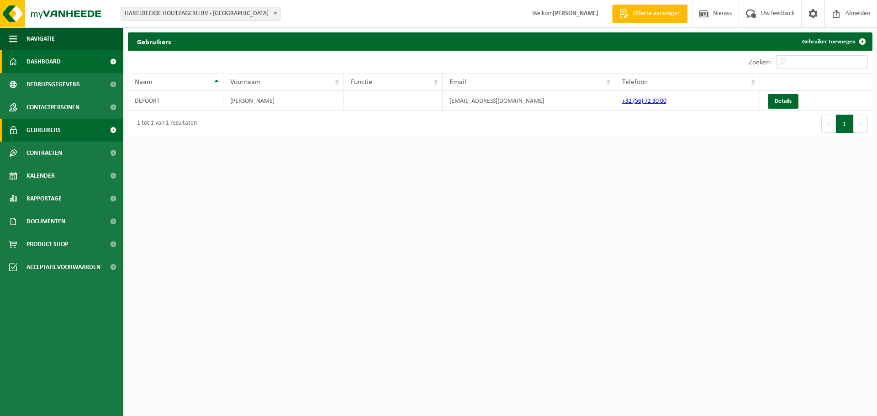
click at [68, 53] on link "Dashboard" at bounding box center [61, 61] width 123 height 23
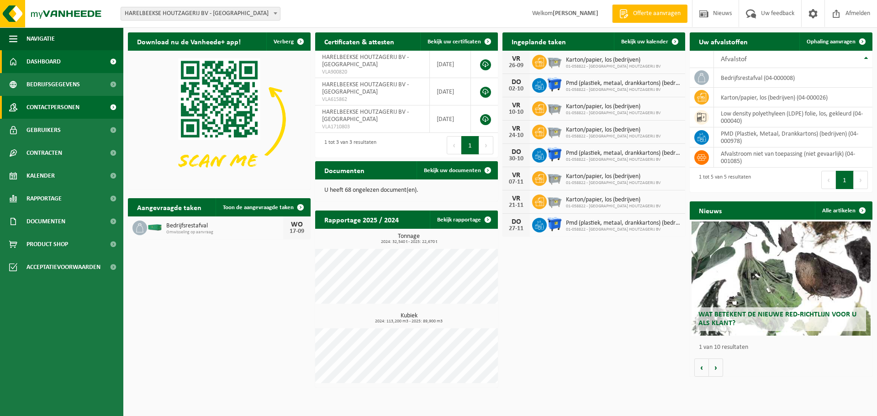
click at [68, 109] on span "Contactpersonen" at bounding box center [52, 107] width 53 height 23
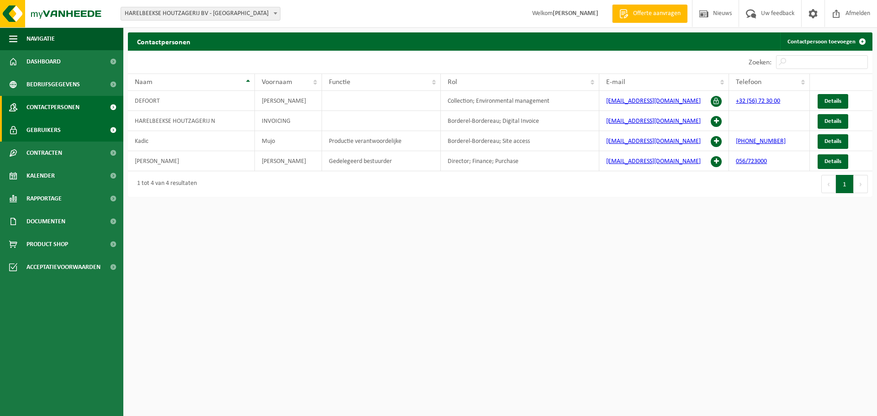
click at [63, 131] on link "Gebruikers" at bounding box center [61, 130] width 123 height 23
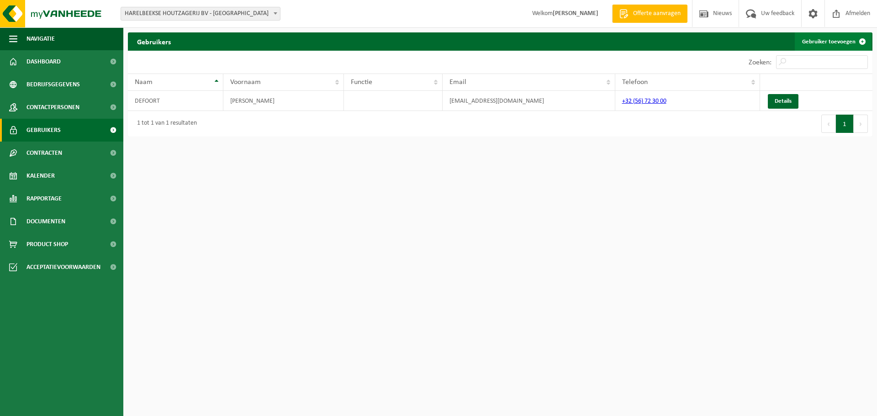
click at [818, 39] on link "Gebruiker toevoegen" at bounding box center [832, 41] width 77 height 18
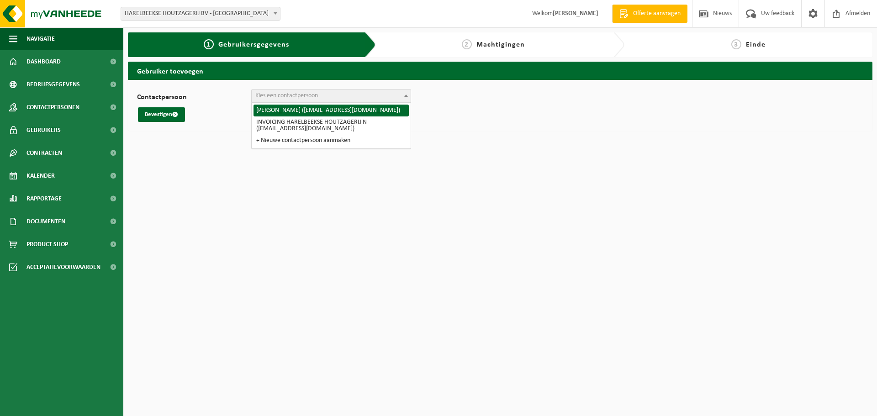
click at [288, 94] on span "Kies een contactpersoon" at bounding box center [286, 95] width 63 height 7
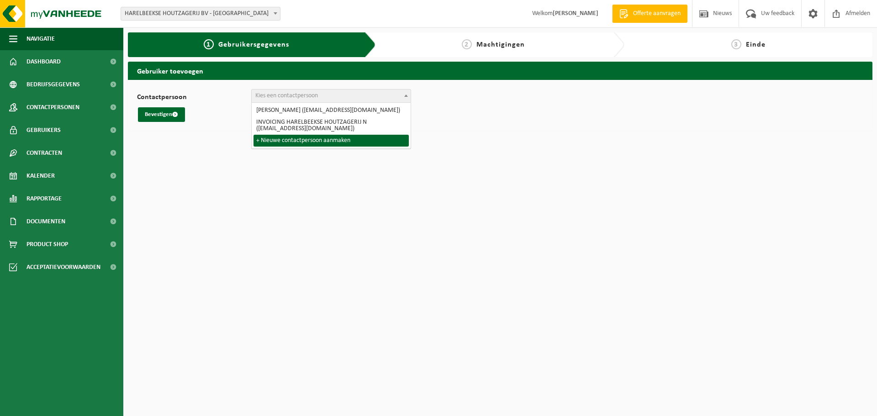
select select "0"
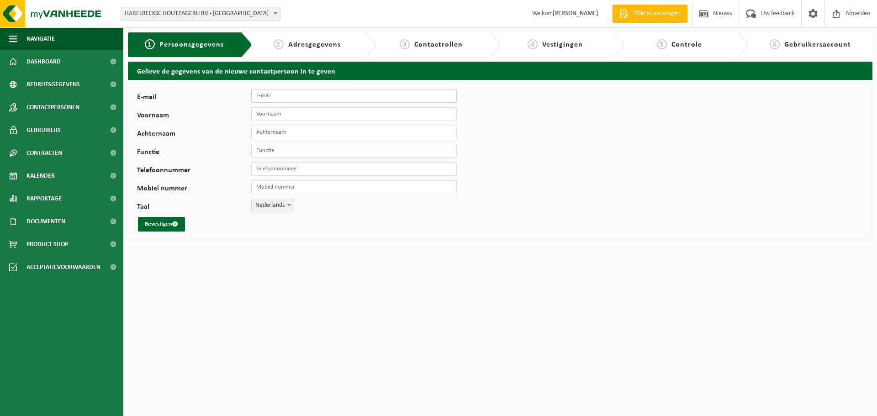
click at [286, 99] on input "E-mail" at bounding box center [353, 96] width 205 height 14
type input "m"
type input "[EMAIL_ADDRESS][DOMAIN_NAME]"
type input "Maikel"
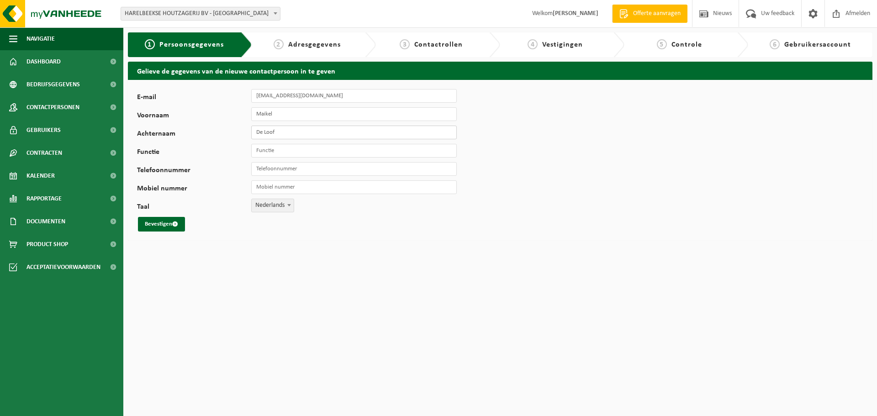
type input "De Loof"
type input "Aankoopadministratie"
type input "[PHONE_NUMBER]"
click at [180, 221] on button "Bevestigen" at bounding box center [161, 224] width 47 height 15
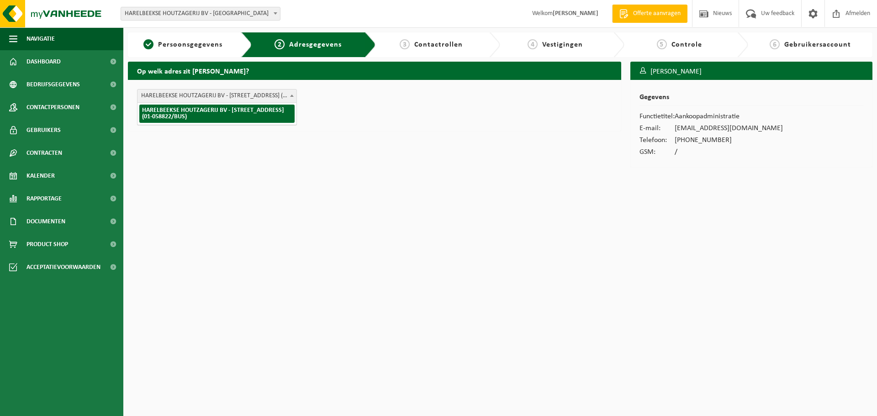
click at [257, 95] on span "HARELBEEKSE HOUTZAGERIJ BV - [STREET_ADDRESS] (01-058822/BUS)" at bounding box center [216, 95] width 159 height 13
click at [257, 100] on span "HARELBEEKSE HOUTZAGERIJ BV - [STREET_ADDRESS] (01-058822/BUS)" at bounding box center [216, 95] width 159 height 13
click at [251, 100] on span "HARELBEEKSE HOUTZAGERIJ BV - [STREET_ADDRESS] (01-058822/BUS)" at bounding box center [216, 95] width 159 height 13
click at [252, 100] on span "HARELBEEKSE HOUTZAGERIJ BV - [STREET_ADDRESS] (01-058822/BUS)" at bounding box center [216, 95] width 159 height 13
click at [209, 42] on span "Persoonsgegevens" at bounding box center [190, 44] width 64 height 7
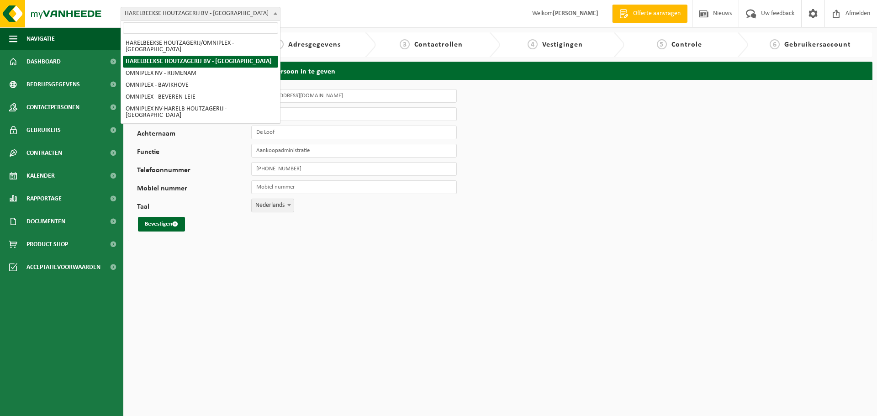
click at [211, 11] on span "HARELBEEKSE HOUTZAGERIJ BV - [GEOGRAPHIC_DATA]" at bounding box center [200, 13] width 159 height 13
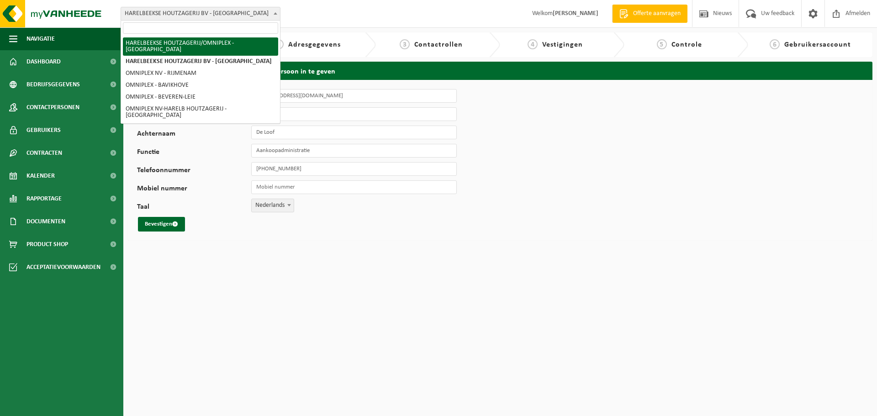
select select "6419"
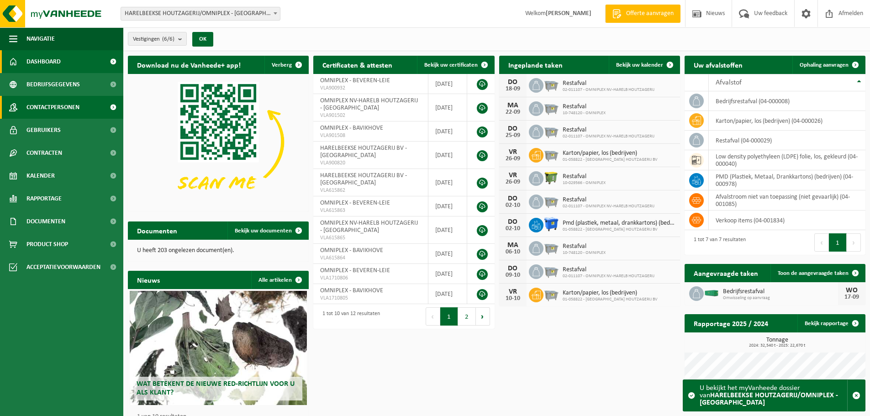
click at [55, 113] on span "Contactpersonen" at bounding box center [52, 107] width 53 height 23
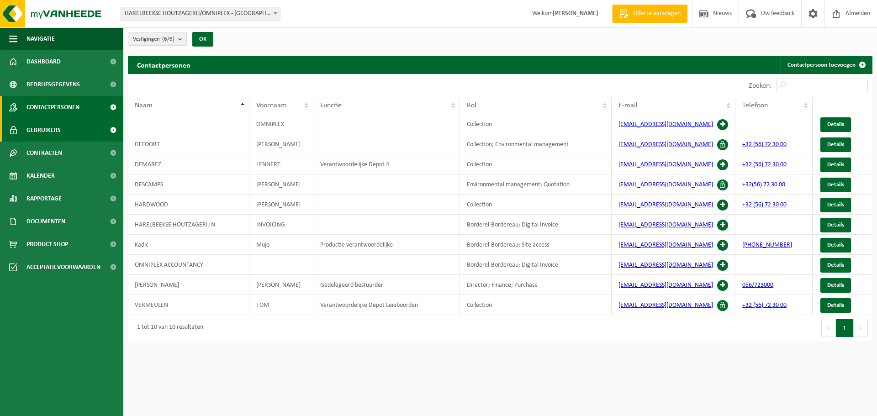
click at [56, 126] on span "Gebruikers" at bounding box center [43, 130] width 34 height 23
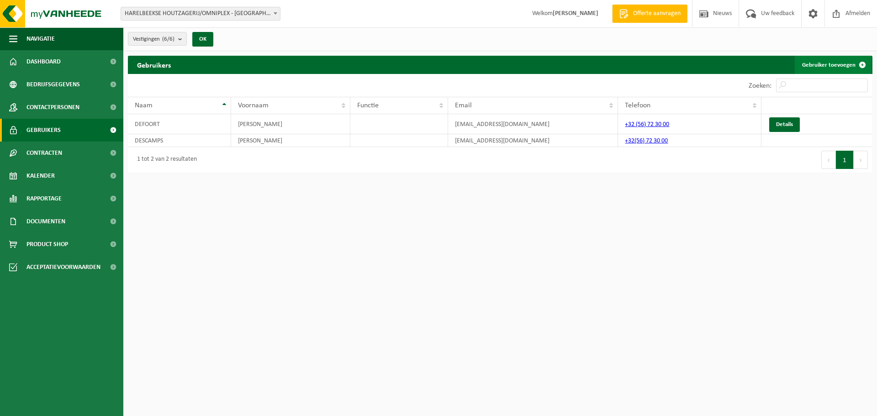
click at [829, 57] on link "Gebruiker toevoegen" at bounding box center [832, 65] width 77 height 18
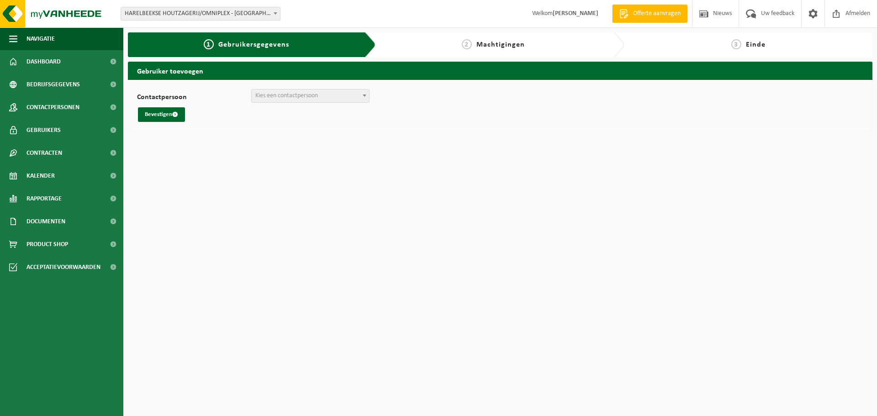
click at [308, 91] on span "Kies een contactpersoon" at bounding box center [310, 95] width 117 height 13
select select "0"
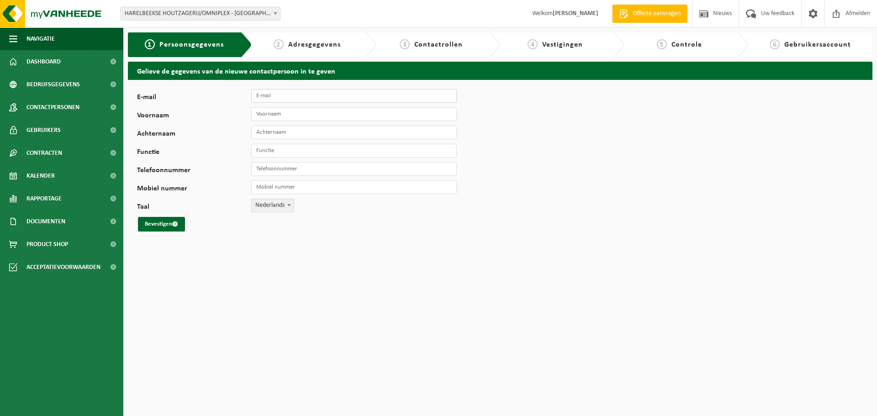
click at [293, 99] on input "E-mail" at bounding box center [353, 96] width 205 height 14
type input "Maikel@omniplex.be"
type input "Maikel"
type input "De Loof"
type input "Aankoop administratie"
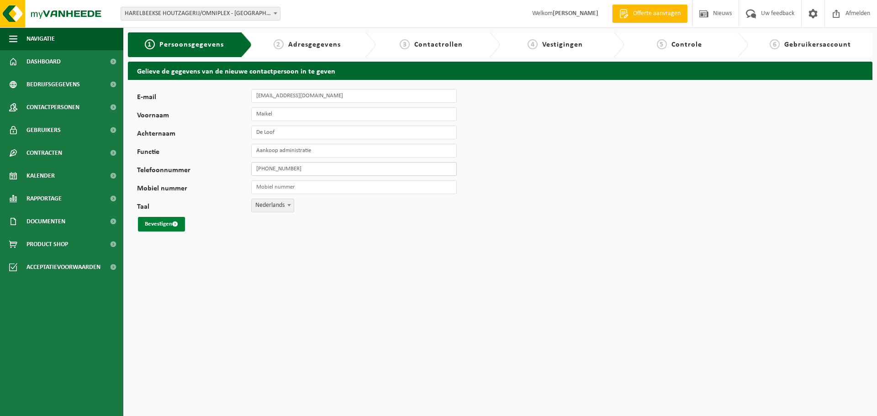
type input "+32 56 72 30 00"
click at [160, 221] on button "Bevestigen" at bounding box center [161, 224] width 47 height 15
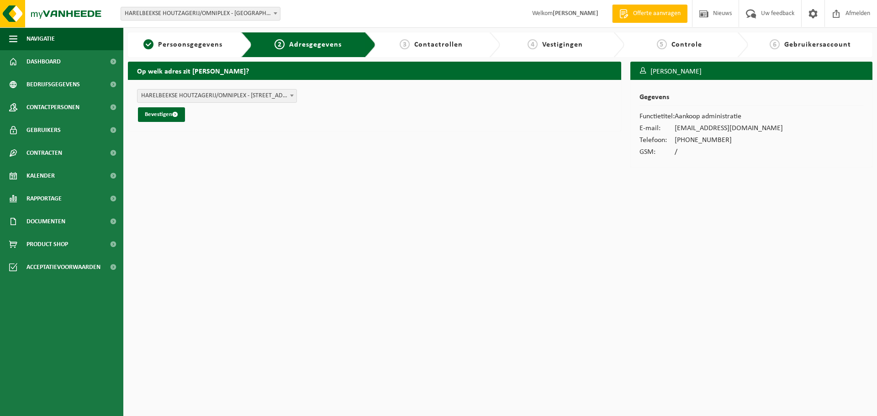
click at [253, 95] on span "HARELBEEKSE HOUTZAGERIJ/OMNIPLEX - GENTSESTEENWEG 184 , 8530 HARELBEKE BE (10-7…" at bounding box center [216, 95] width 159 height 13
click at [178, 117] on span "submit" at bounding box center [175, 114] width 6 height 6
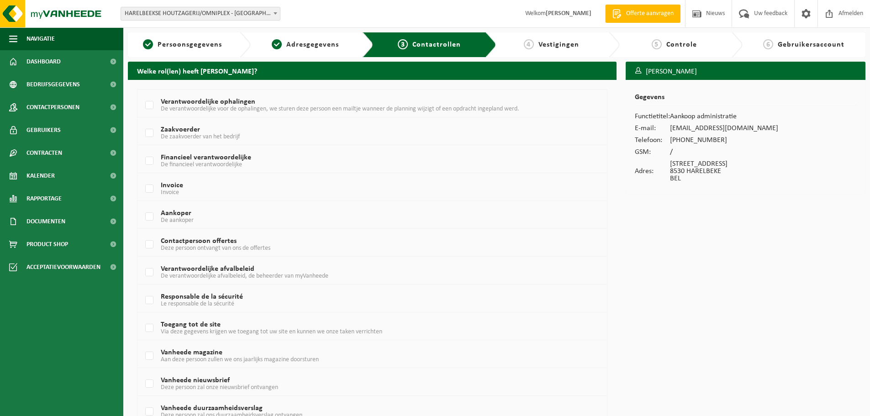
click at [170, 209] on td "Aankoper De aankoper" at bounding box center [371, 215] width 469 height 28
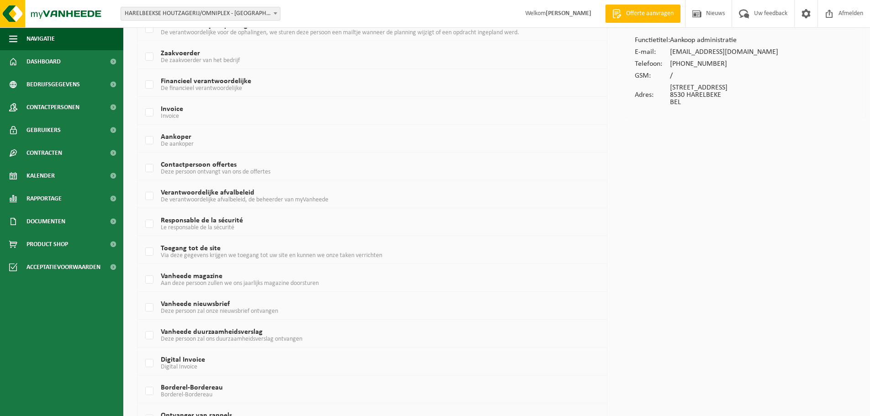
scroll to position [129, 0]
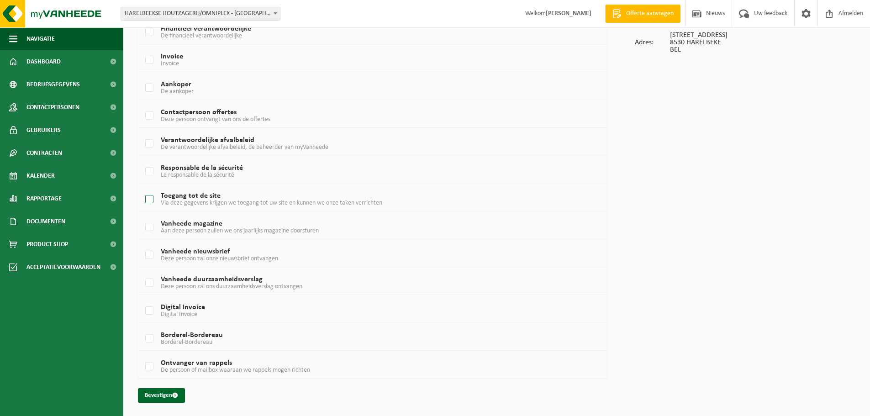
click at [192, 196] on label "Toegang tot de site Via deze gegevens krijgen we toegang tot uw site en kunnen …" at bounding box center [352, 200] width 418 height 14
click at [142, 188] on input "Toegang tot de site Via deze gegevens krijgen we toegang tot uw site en kunnen …" at bounding box center [142, 188] width 0 height 0
checkbox input "true"
click at [192, 336] on label "Borderel-Bordereau Borderel-Bordereau" at bounding box center [352, 339] width 418 height 14
click at [142, 327] on input "Borderel-Bordereau Borderel-Bordereau" at bounding box center [142, 327] width 0 height 0
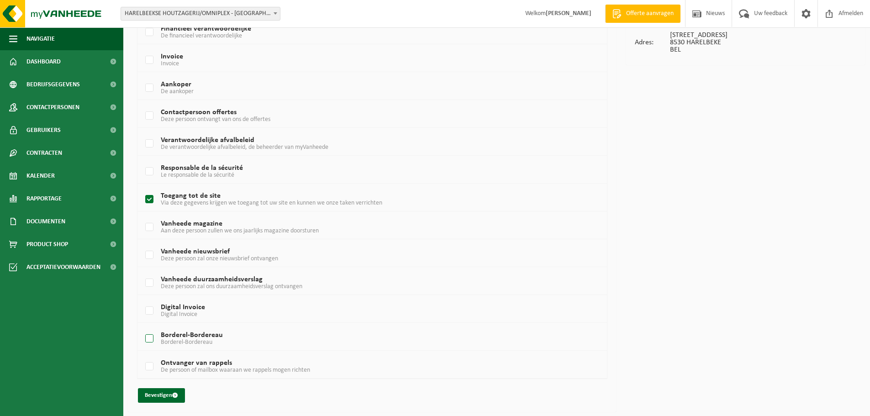
checkbox input "true"
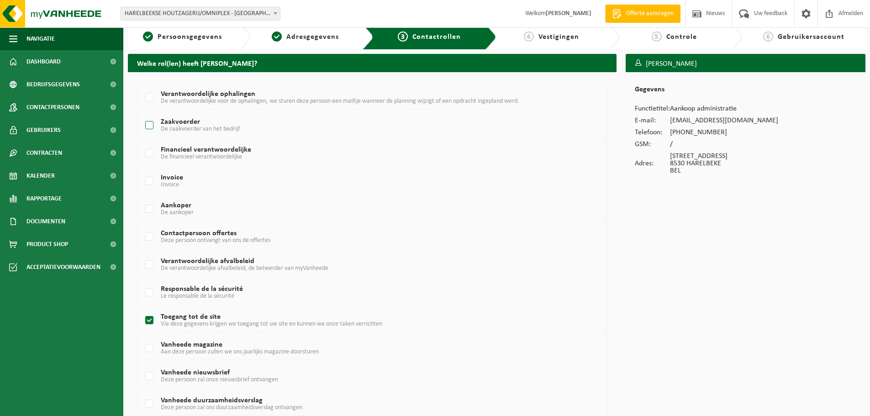
scroll to position [0, 0]
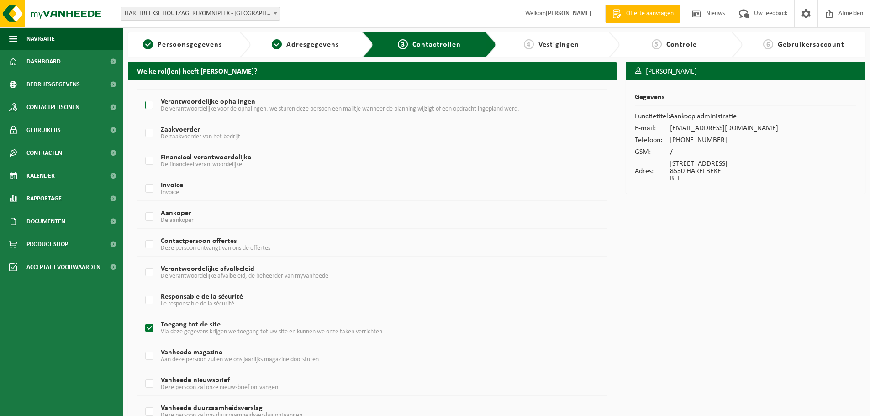
click at [199, 108] on span "De verantwoordelijke voor de ophalingen, we sturen deze persoon een mailtje wan…" at bounding box center [340, 108] width 358 height 7
click at [142, 94] on input "Verantwoordelijke ophalingen De verantwoordelijke voor de ophalingen, we sturen…" at bounding box center [142, 94] width 0 height 0
checkbox input "true"
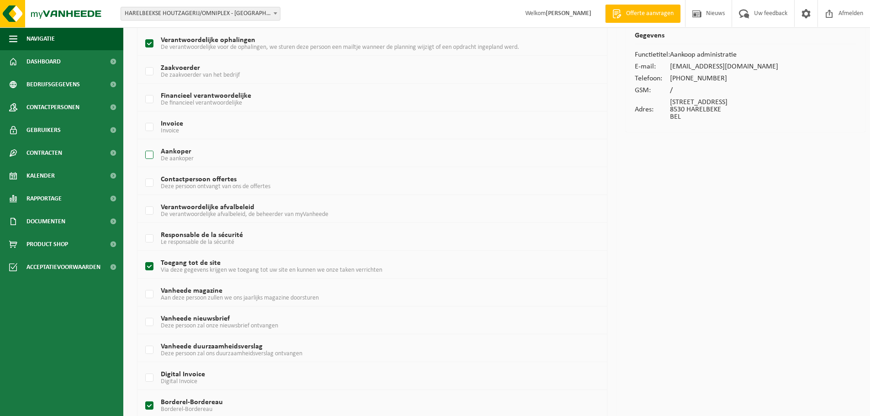
scroll to position [129, 0]
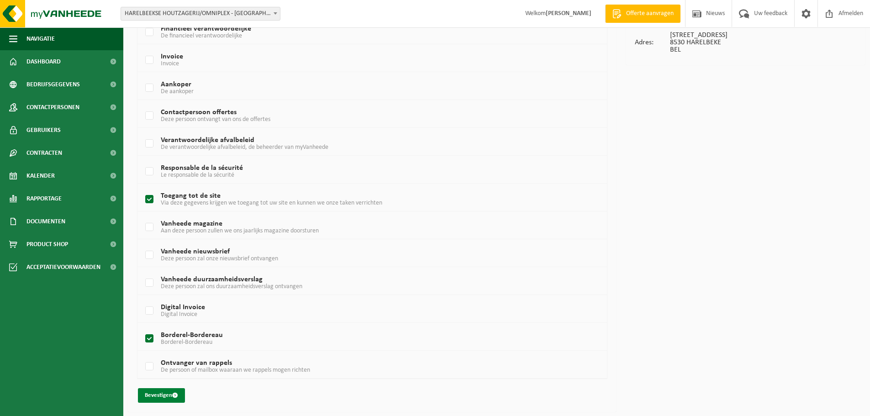
click at [162, 391] on button "Bevestigen" at bounding box center [161, 395] width 47 height 15
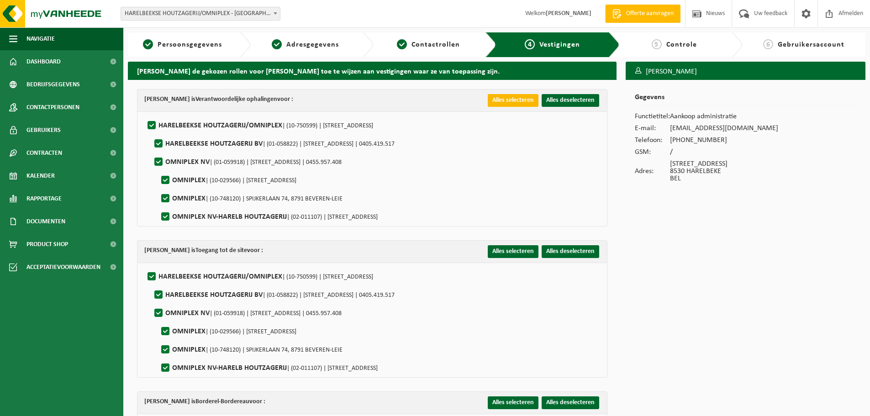
click at [513, 100] on button "Alles selecteren" at bounding box center [513, 100] width 51 height 13
click at [517, 251] on button "Alles selecteren" at bounding box center [513, 251] width 51 height 13
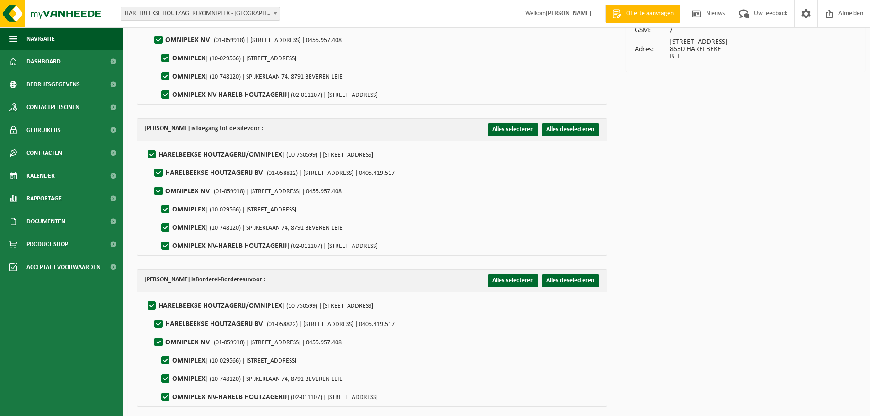
scroll to position [153, 0]
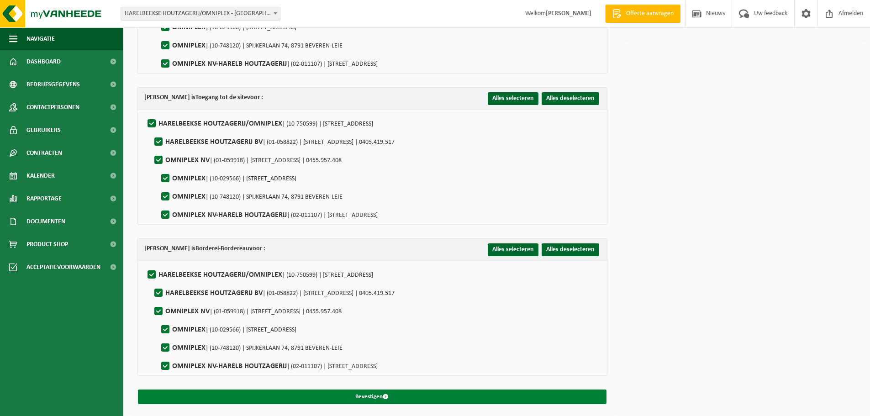
click at [416, 396] on button "Bevestigen" at bounding box center [372, 396] width 468 height 15
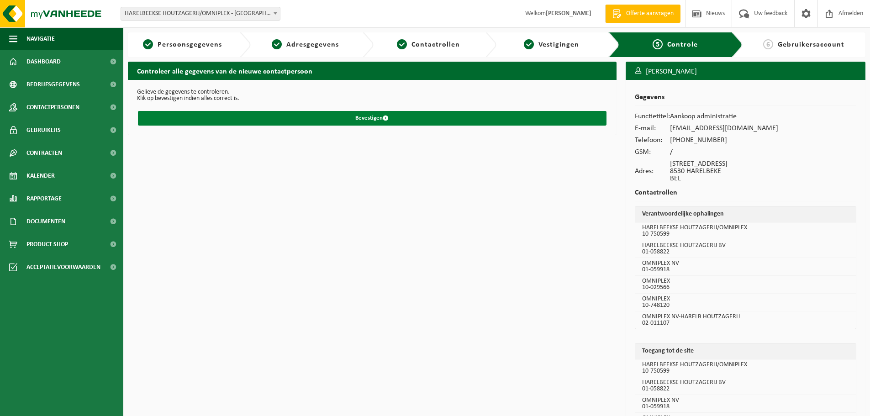
click at [385, 118] on span "submit" at bounding box center [386, 118] width 6 height 6
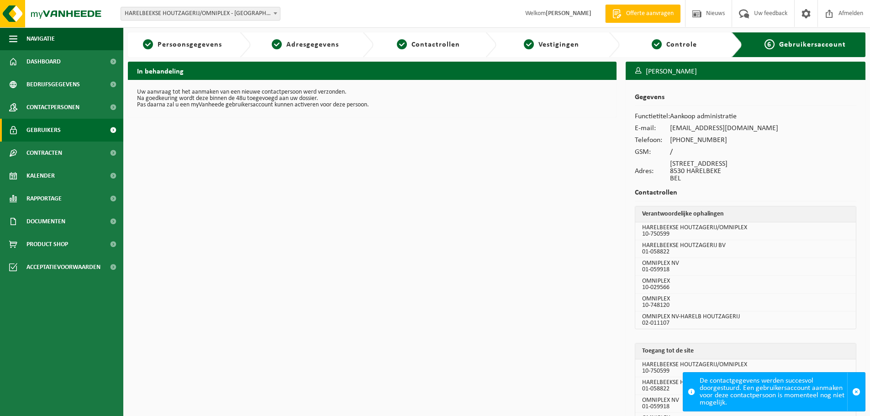
click at [56, 126] on span "Gebruikers" at bounding box center [43, 130] width 34 height 23
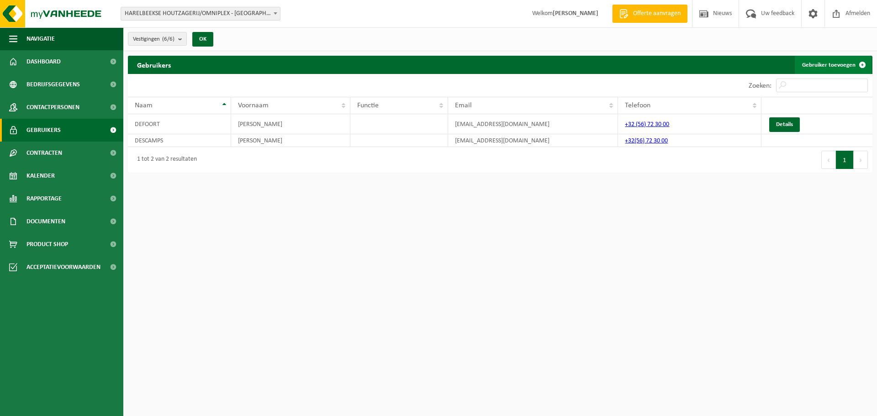
click at [833, 67] on link "Gebruiker toevoegen" at bounding box center [832, 65] width 77 height 18
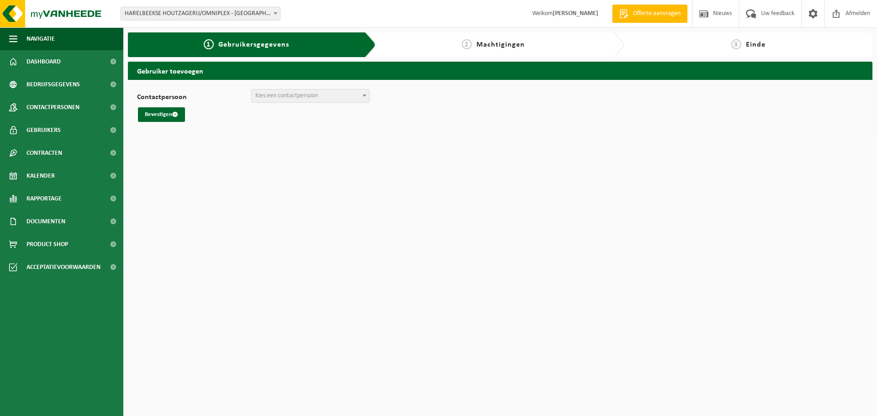
click at [298, 96] on span "Kies een contactpersoon" at bounding box center [286, 95] width 63 height 7
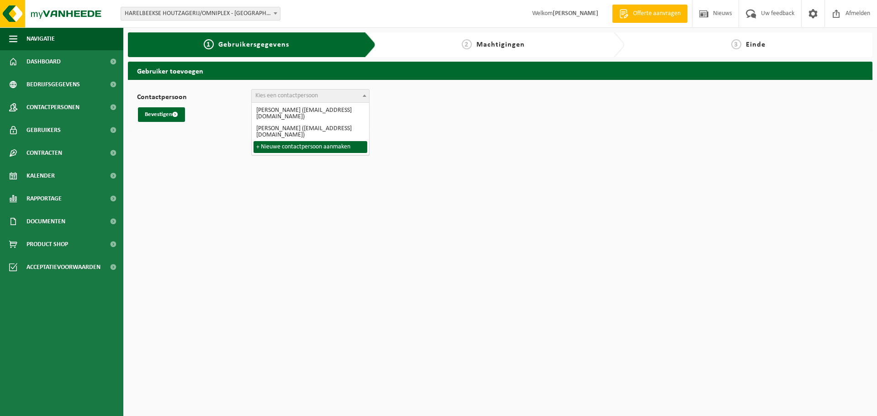
select select "0"
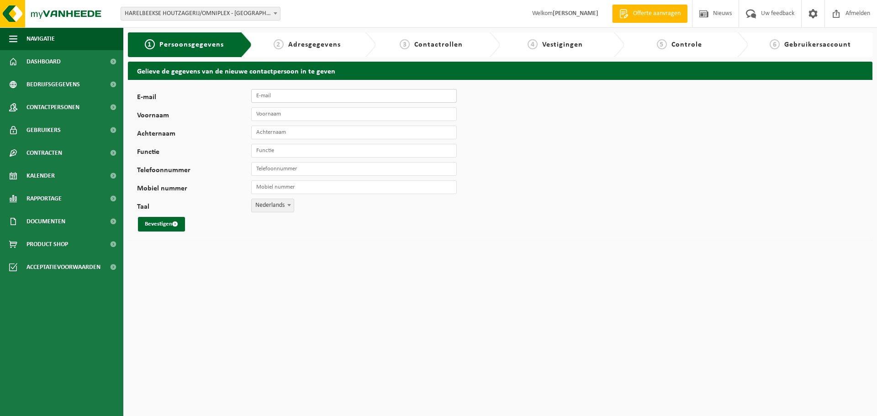
click at [294, 95] on input "E-mail" at bounding box center [353, 96] width 205 height 14
type input "[PERSON_NAME][EMAIL_ADDRESS][DOMAIN_NAME]"
type input "[PERSON_NAME]"
type input "Mouton"
type input "A"
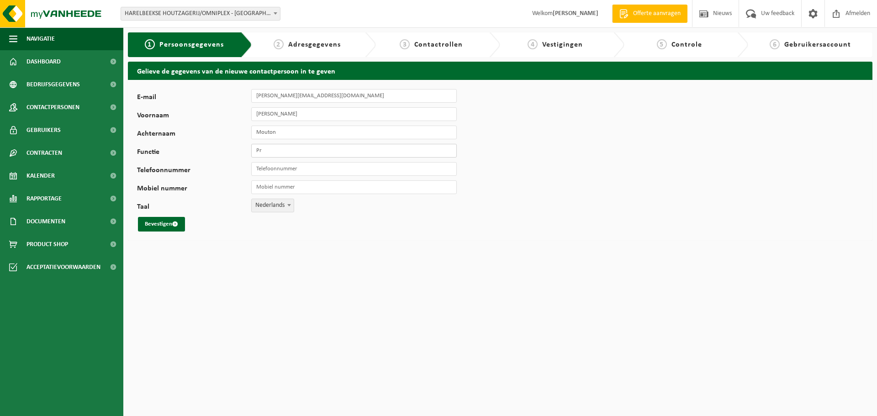
type input "P"
type input "Aankoop/Productie"
type input "[PHONE_NUMBER]"
click at [156, 221] on button "Bevestigen" at bounding box center [161, 224] width 47 height 15
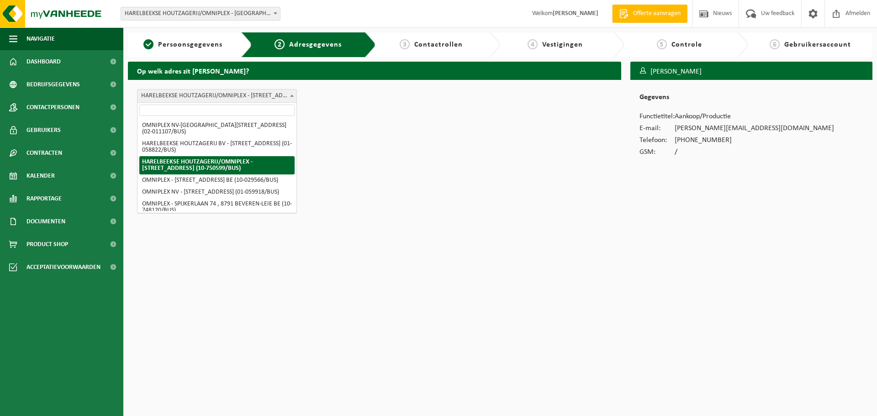
click at [278, 96] on span "HARELBEEKSE HOUTZAGERIJ/OMNIPLEX - [STREET_ADDRESS] (10-750599/BUS)" at bounding box center [216, 95] width 159 height 13
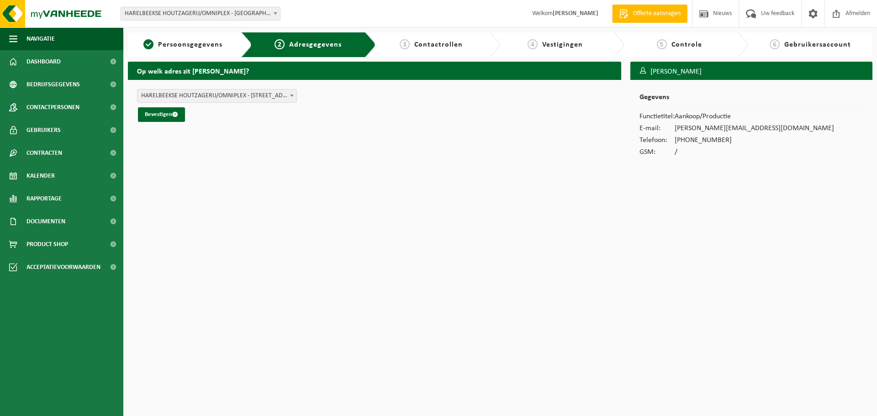
click at [278, 96] on span "HARELBEEKSE HOUTZAGERIJ/OMNIPLEX - [STREET_ADDRESS] (10-750599/BUS)" at bounding box center [216, 95] width 159 height 13
click at [173, 114] on span "submit" at bounding box center [175, 114] width 6 height 6
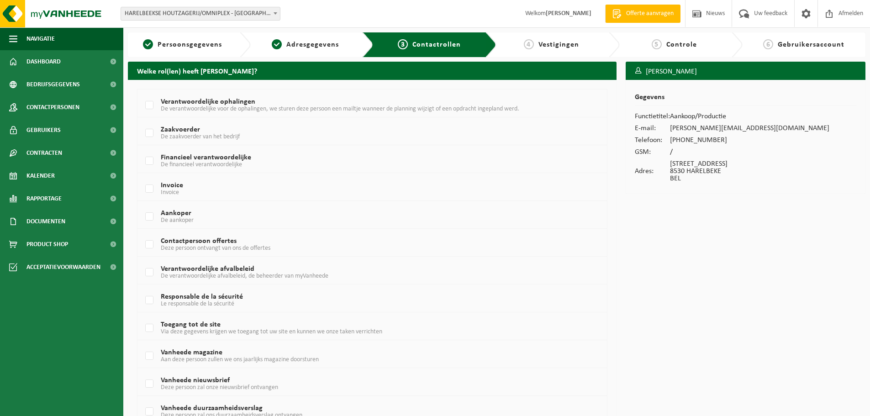
click at [246, 106] on span "De verantwoordelijke voor de ophalingen, we sturen deze persoon een mailtje wan…" at bounding box center [340, 108] width 358 height 7
click at [142, 94] on input "Verantwoordelijke ophalingen De verantwoordelijke voor de ophalingen, we sturen…" at bounding box center [142, 94] width 0 height 0
checkbox input "true"
click at [193, 215] on label "Aankoper De aankoper" at bounding box center [352, 217] width 418 height 14
click at [142, 205] on input "Aankoper De aankoper" at bounding box center [142, 205] width 0 height 0
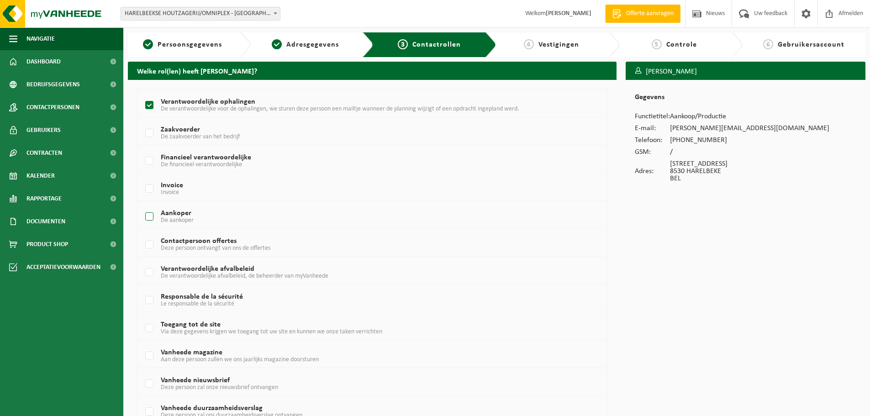
checkbox input "true"
click at [239, 295] on label "Responsable de la sécurité Le responsable de la sécurité" at bounding box center [352, 301] width 418 height 14
click at [142, 289] on input "Responsable de la sécurité Le responsable de la sécurité" at bounding box center [142, 289] width 0 height 0
checkbox input "true"
click at [231, 272] on label "Verantwoordelijke afvalbeleid De verantwoordelijke afvalbeleid, de beheerder va…" at bounding box center [352, 273] width 418 height 14
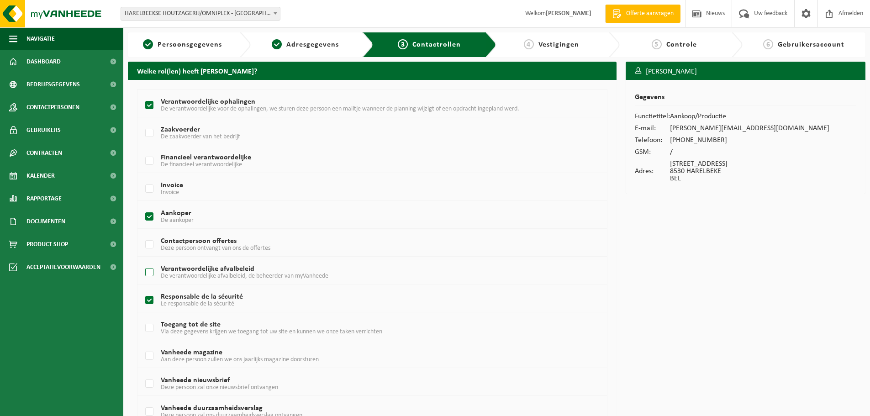
click at [142, 261] on input "Verantwoordelijke afvalbeleid De verantwoordelijke afvalbeleid, de beheerder va…" at bounding box center [142, 261] width 0 height 0
checkbox input "true"
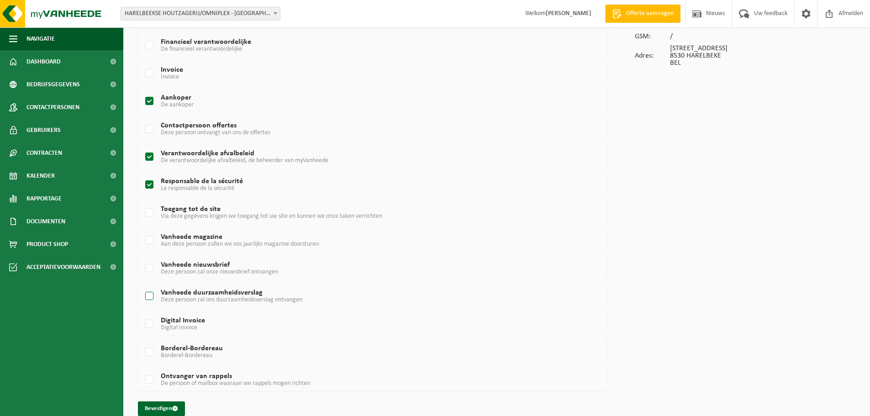
scroll to position [129, 0]
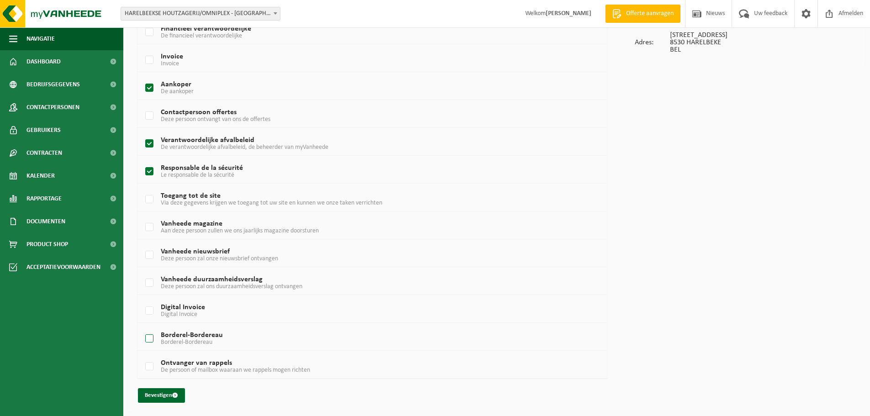
click at [210, 337] on label "Borderel-Bordereau Borderel-Bordereau" at bounding box center [352, 339] width 418 height 14
click at [142, 327] on input "Borderel-Bordereau Borderel-Bordereau" at bounding box center [142, 327] width 0 height 0
checkbox input "true"
click at [167, 280] on label "Vanheede duurzaamheidsverslag Deze persoon zal ons duurzaamheidsverslag ontvang…" at bounding box center [352, 283] width 418 height 14
click at [142, 272] on input "Vanheede duurzaamheidsverslag Deze persoon zal ons duurzaamheidsverslag ontvang…" at bounding box center [142, 271] width 0 height 0
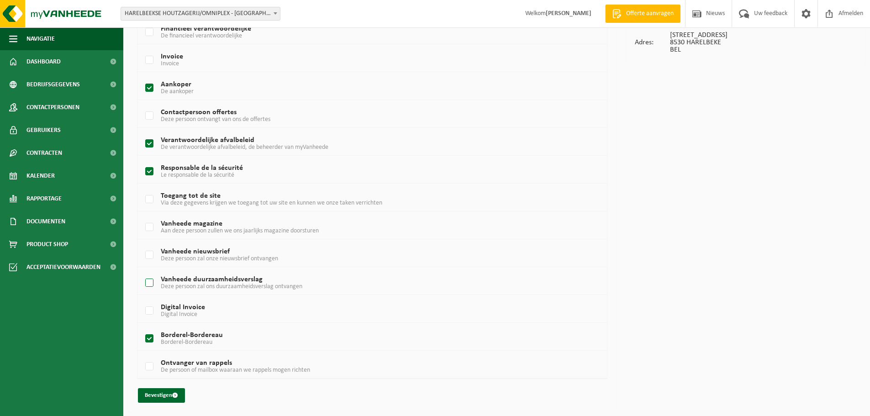
checkbox input "true"
click at [163, 391] on button "Bevestigen" at bounding box center [161, 395] width 47 height 15
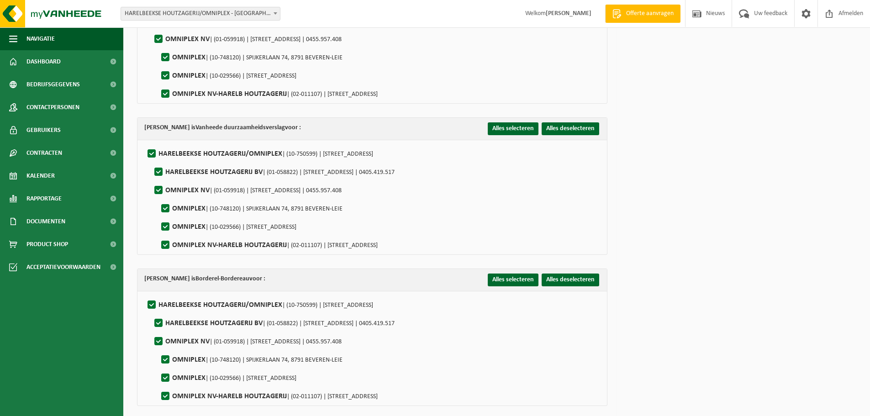
scroll to position [605, 0]
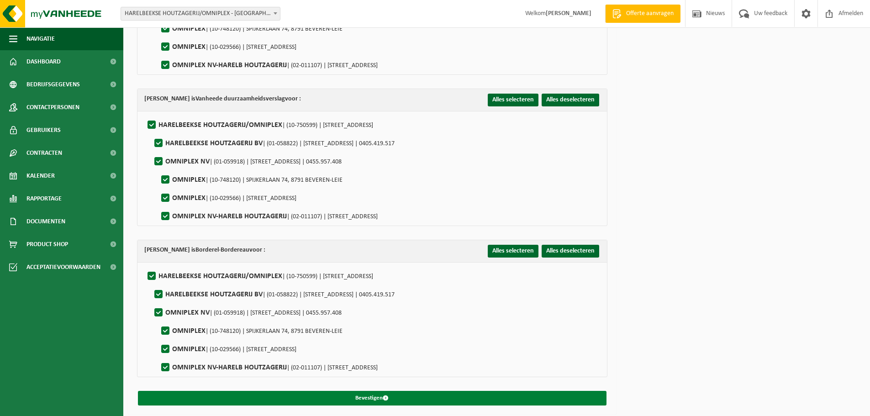
click at [430, 392] on button "Bevestigen" at bounding box center [372, 398] width 468 height 15
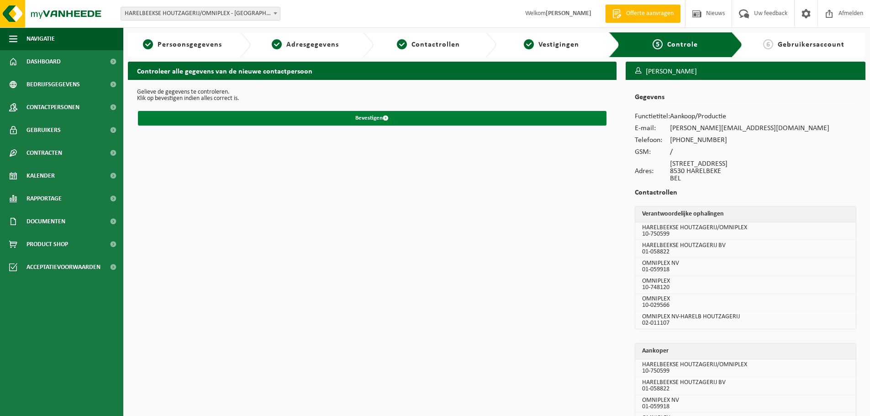
click at [370, 118] on button "Bevestigen" at bounding box center [372, 118] width 468 height 15
